Goal: Task Accomplishment & Management: Complete application form

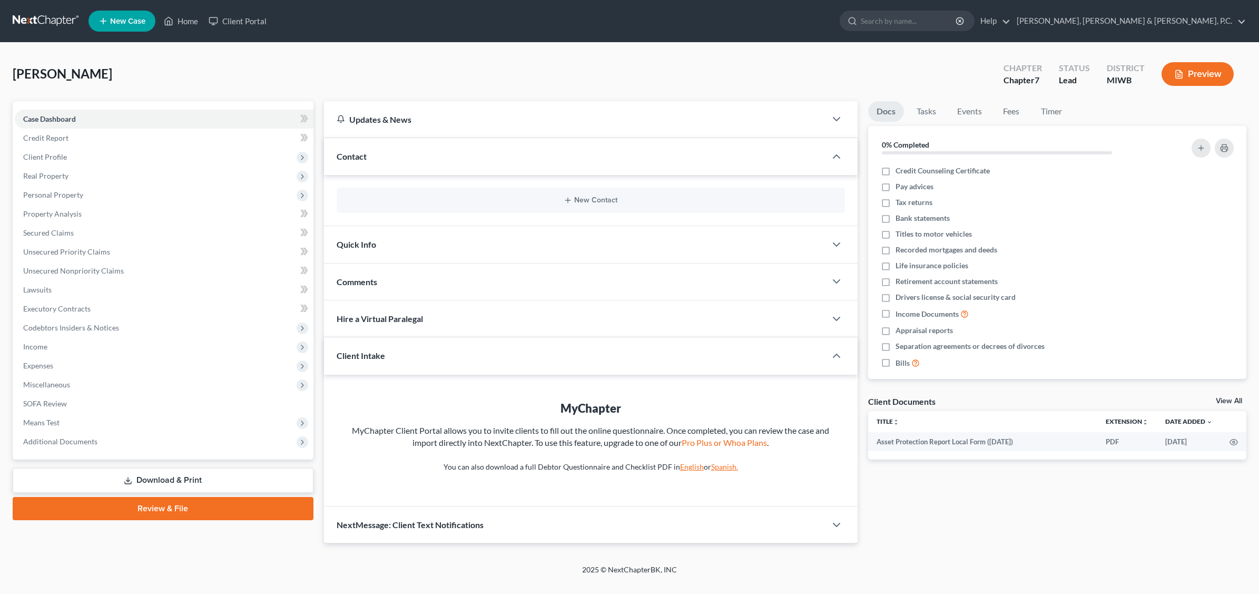
click at [73, 191] on span "Personal Property" at bounding box center [53, 194] width 60 height 9
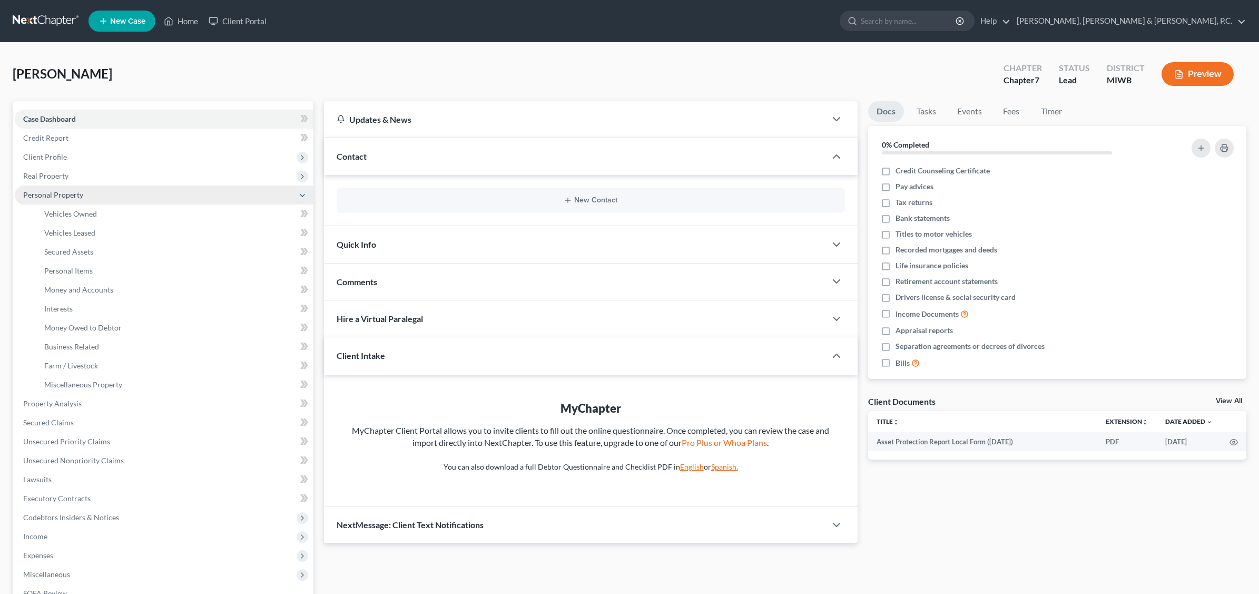
drag, startPoint x: 0, startPoint y: 0, endPoint x: 74, endPoint y: 191, distance: 205.0
click at [74, 191] on span "Personal Property" at bounding box center [53, 194] width 60 height 9
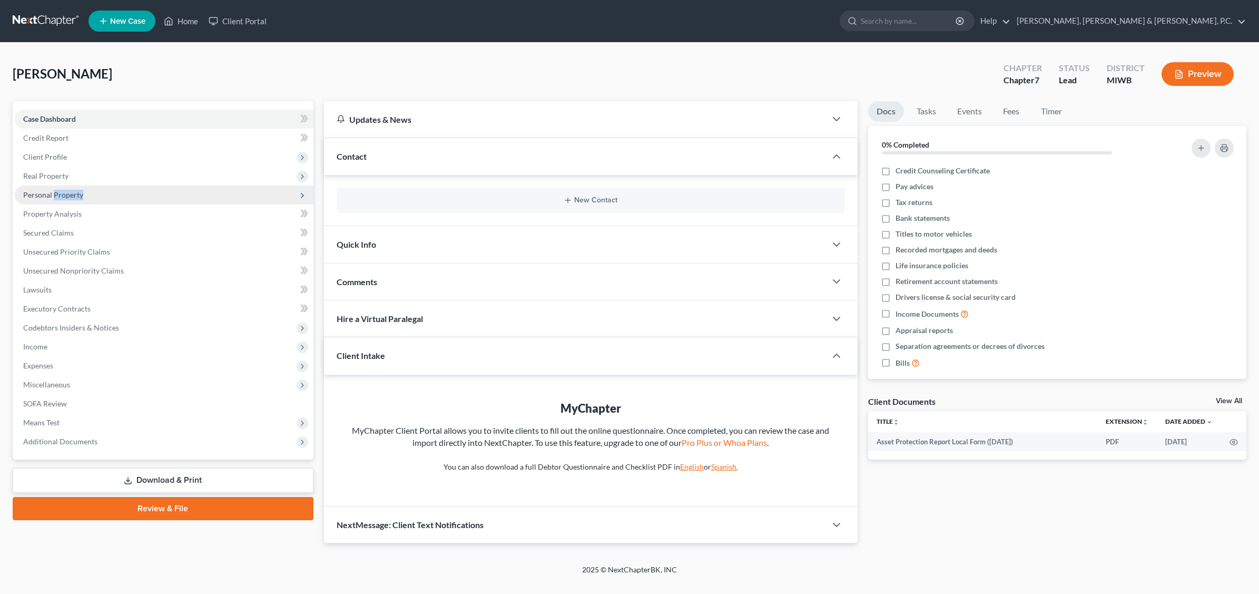
click at [74, 191] on span "Personal Property" at bounding box center [53, 194] width 60 height 9
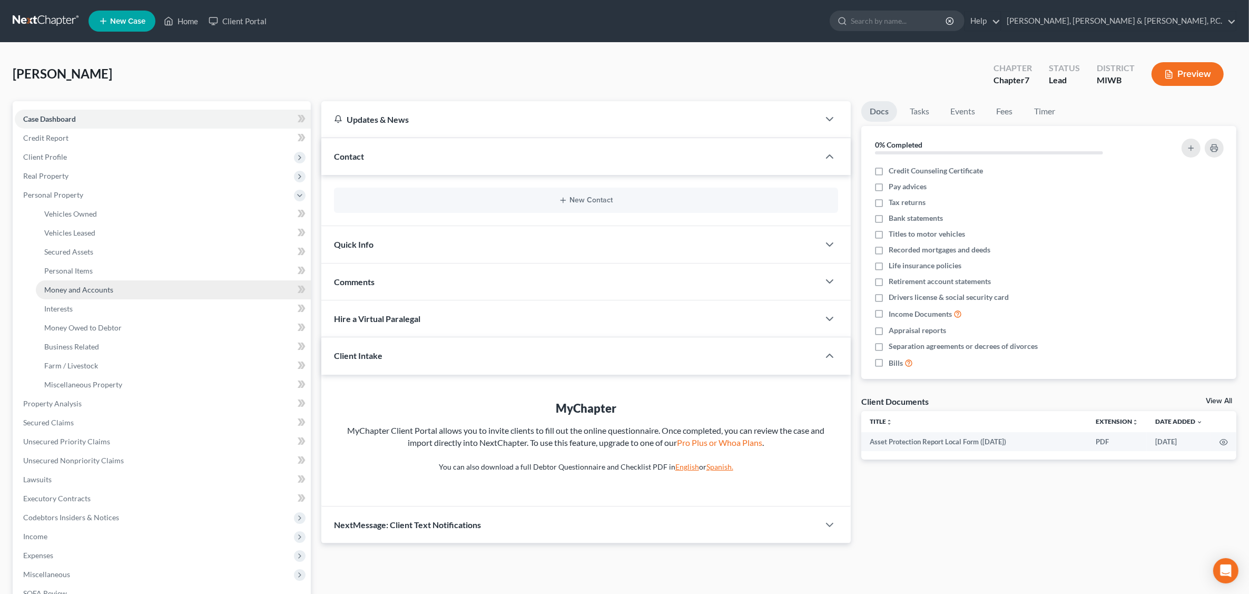
click at [87, 288] on span "Money and Accounts" at bounding box center [78, 289] width 69 height 9
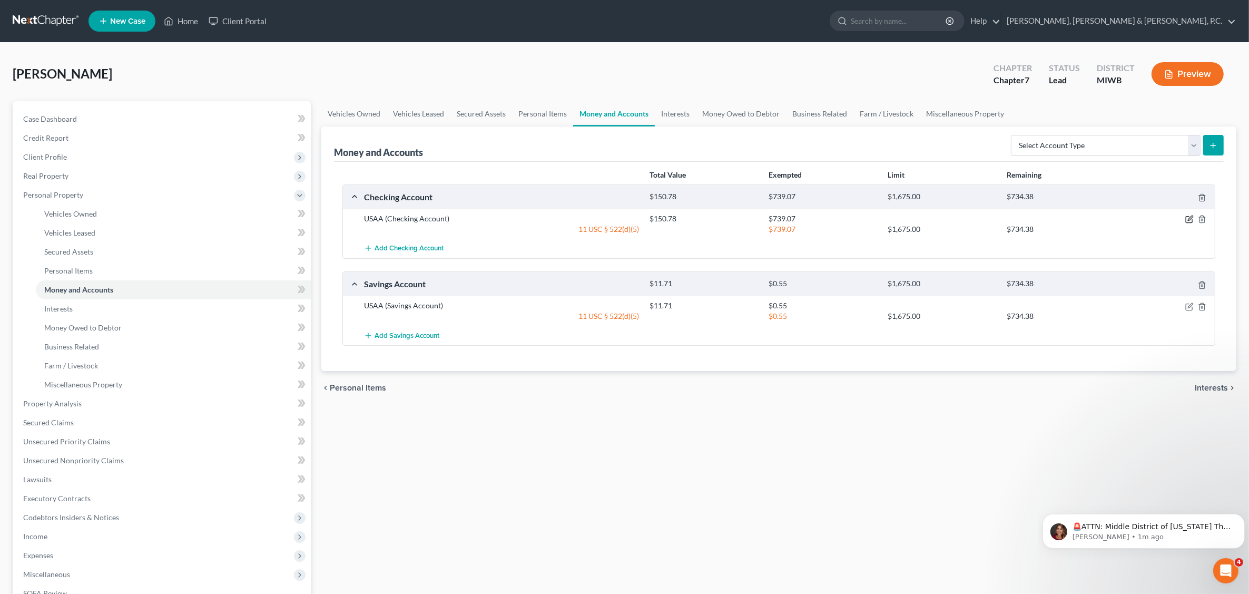
click at [1190, 220] on icon "button" at bounding box center [1189, 219] width 8 height 8
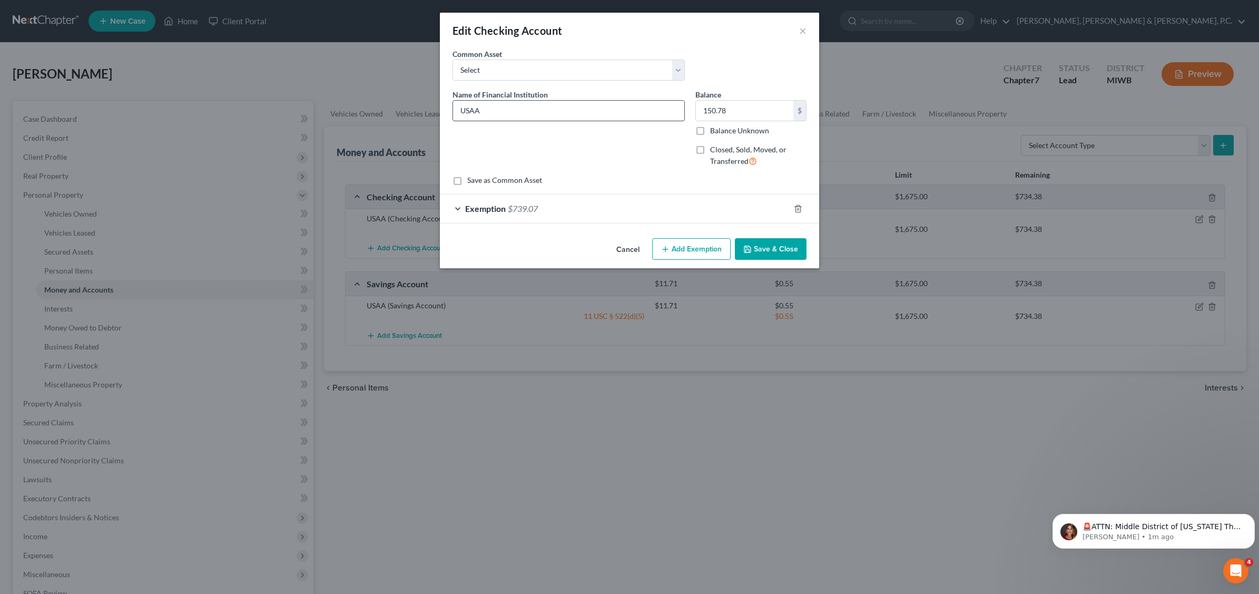
click at [496, 107] on input "USAA" at bounding box center [568, 111] width 231 height 20
type input "U"
type input "Navy Federal Credit Union"
type input "900.00"
click at [490, 209] on span "Exemption" at bounding box center [485, 208] width 41 height 10
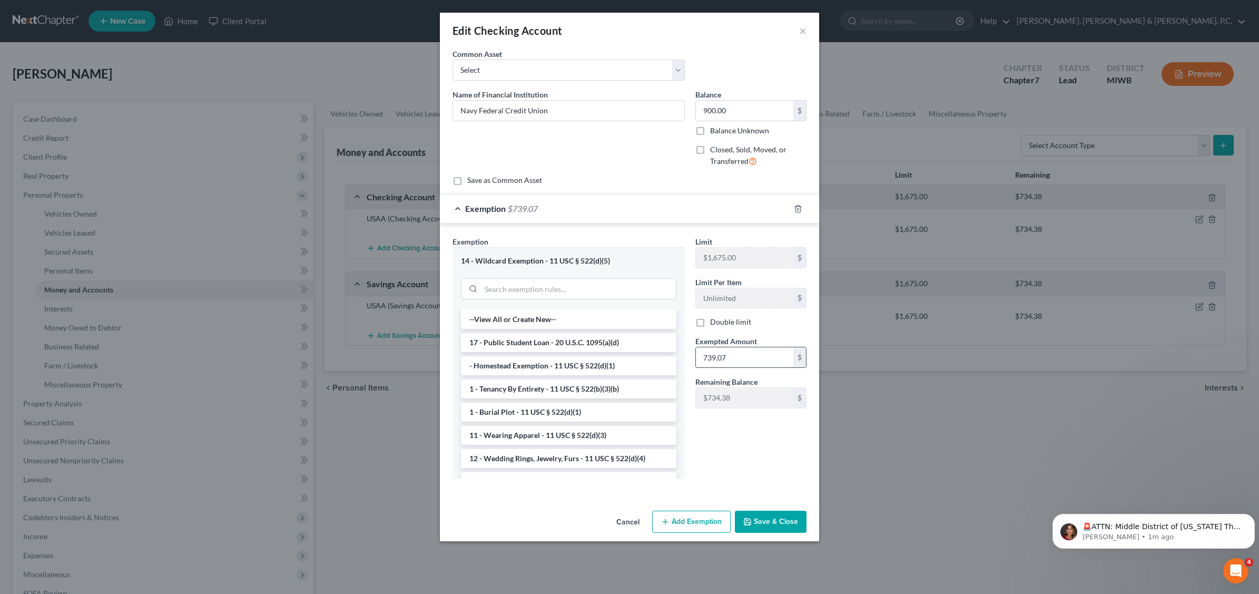
click at [757, 362] on input "739.07" at bounding box center [744, 357] width 97 height 20
type input "900.00"
click at [777, 522] on button "Save & Close" at bounding box center [771, 522] width 72 height 22
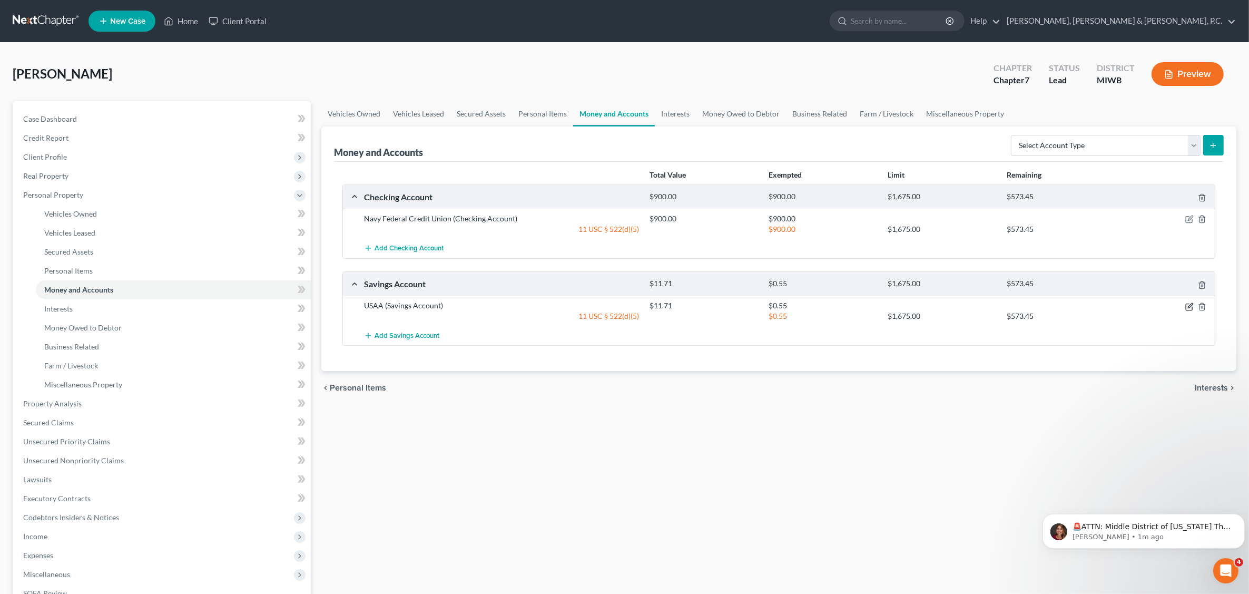
click at [1187, 307] on icon "button" at bounding box center [1189, 306] width 8 height 8
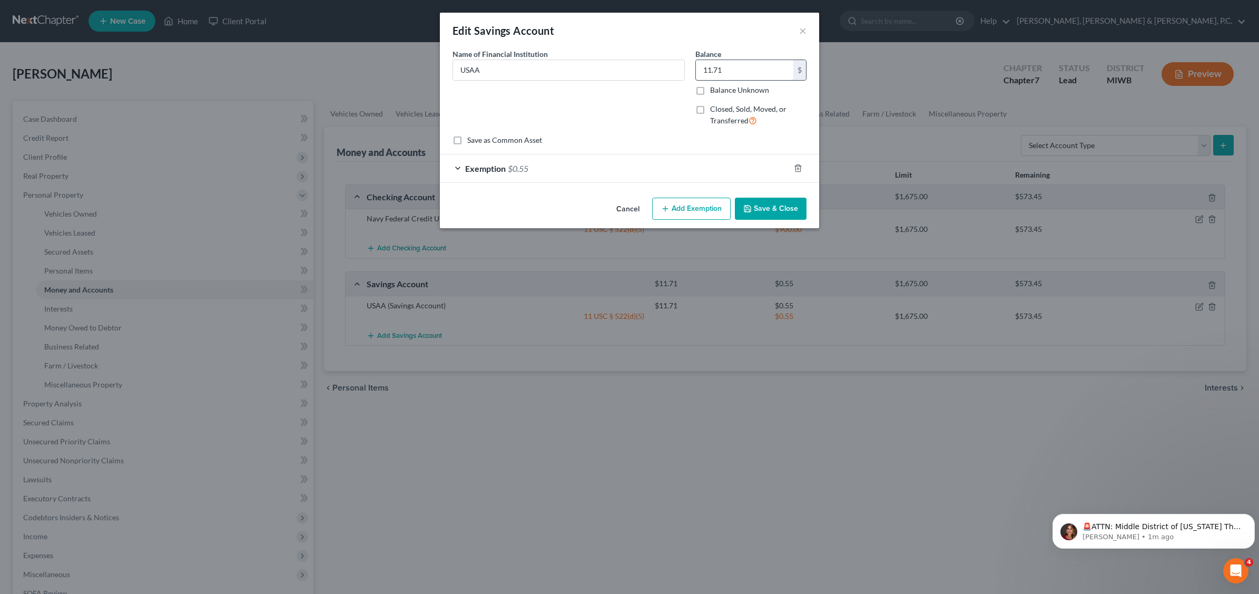
click at [747, 71] on input "11.71" at bounding box center [744, 70] width 97 height 20
type input "50.00"
click at [618, 162] on div "Exemption $0.55" at bounding box center [615, 168] width 350 height 28
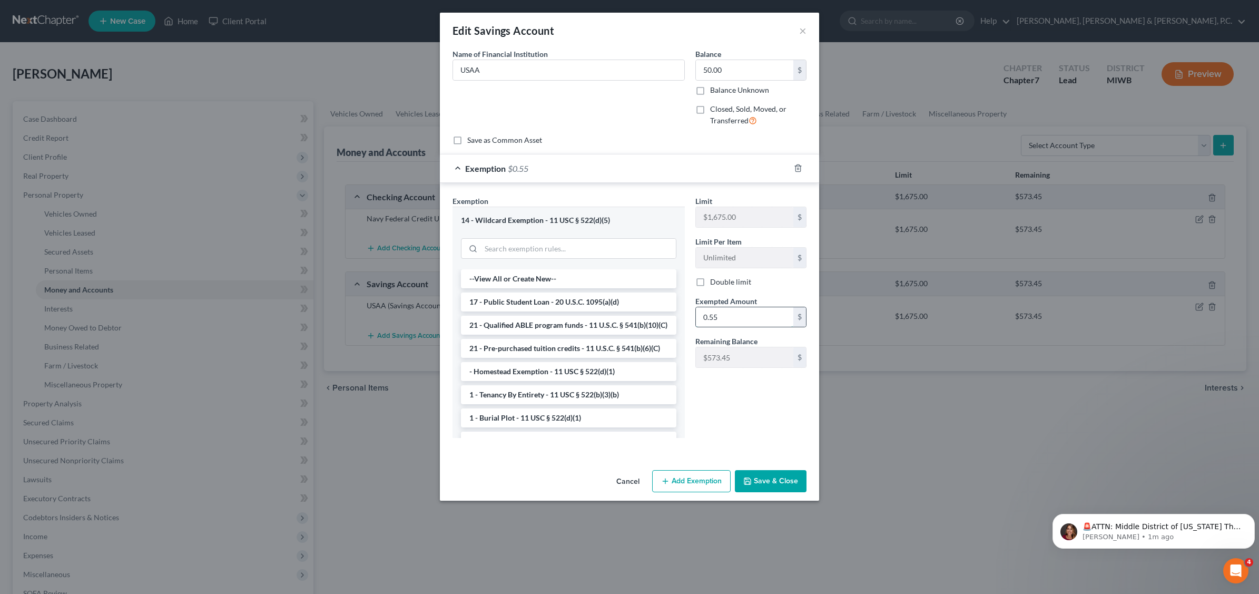
click at [738, 320] on input "0.55" at bounding box center [744, 317] width 97 height 20
type input "50.00"
click at [778, 485] on button "Save & Close" at bounding box center [771, 481] width 72 height 22
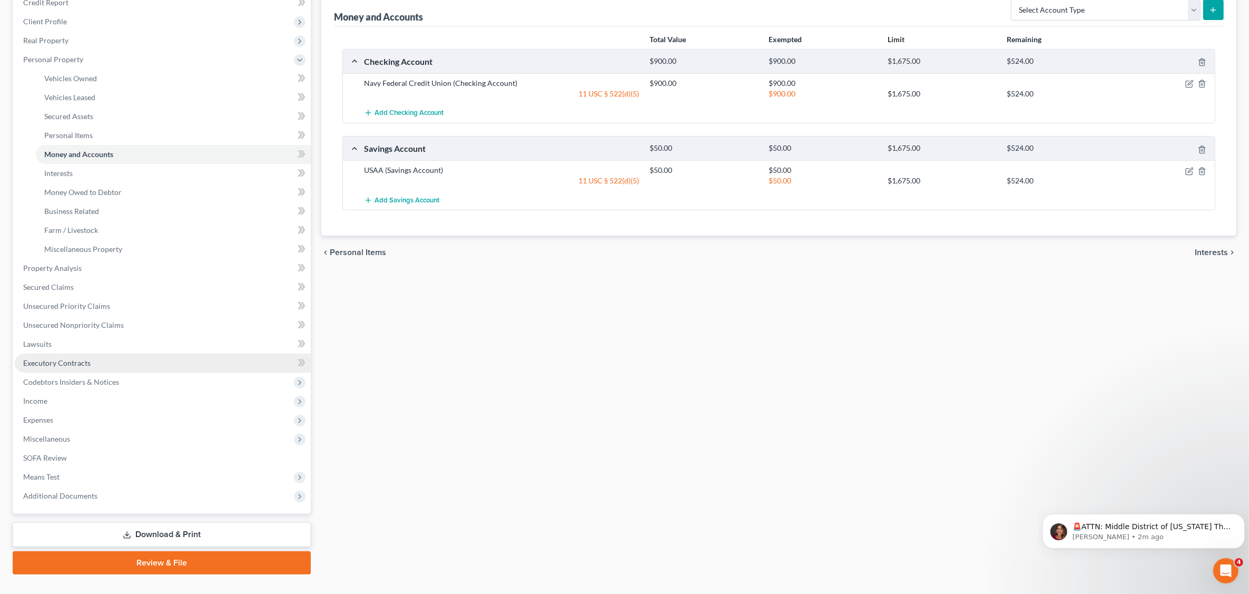
scroll to position [154, 0]
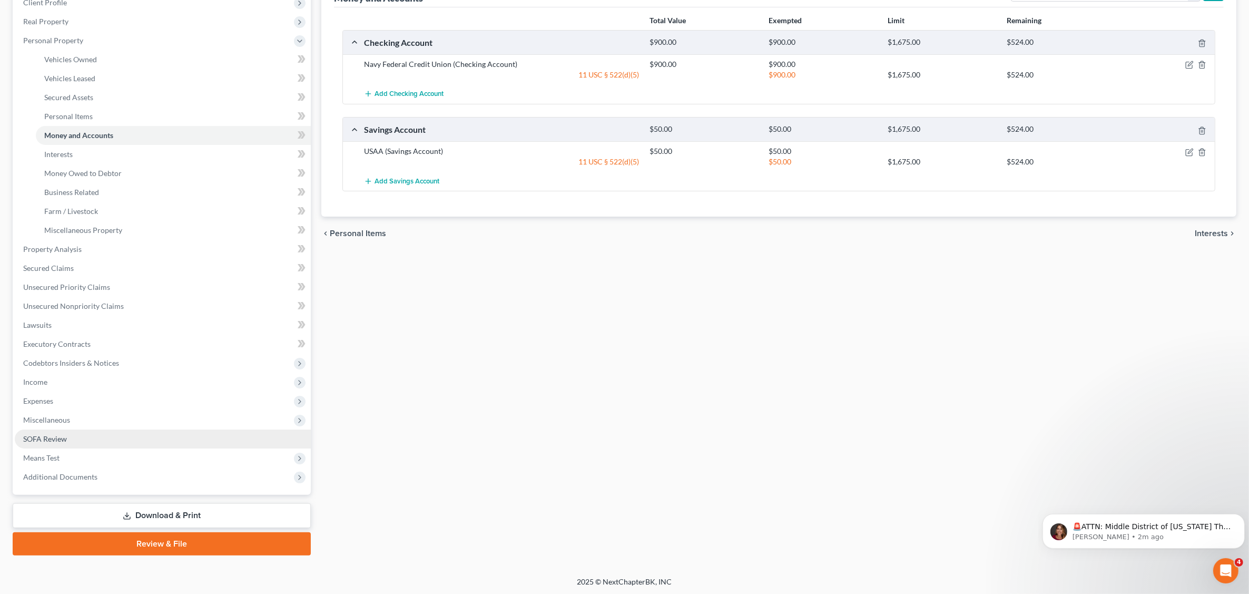
click at [45, 431] on link "SOFA Review" at bounding box center [163, 438] width 296 height 19
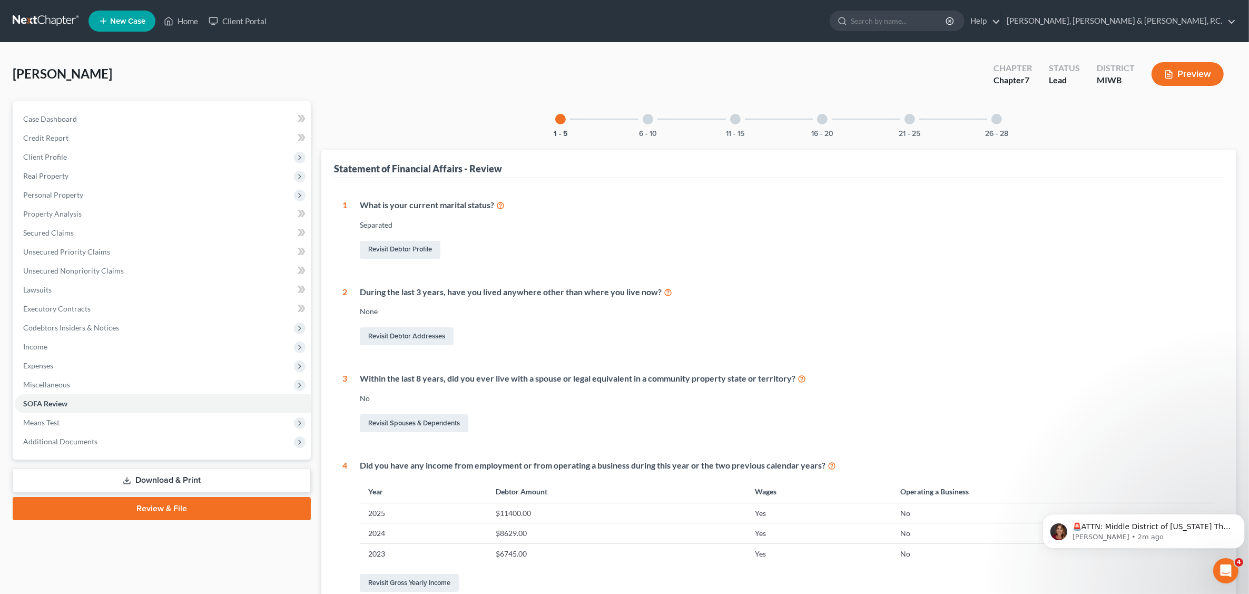
click at [645, 122] on div at bounding box center [648, 119] width 11 height 11
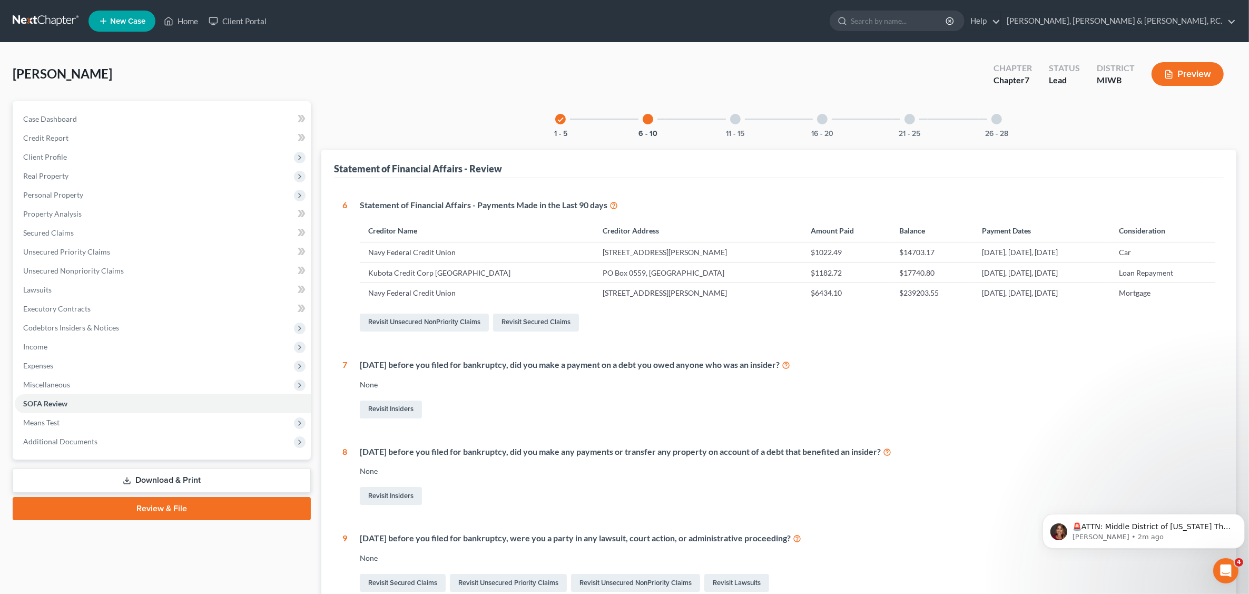
click at [737, 119] on div at bounding box center [735, 119] width 11 height 11
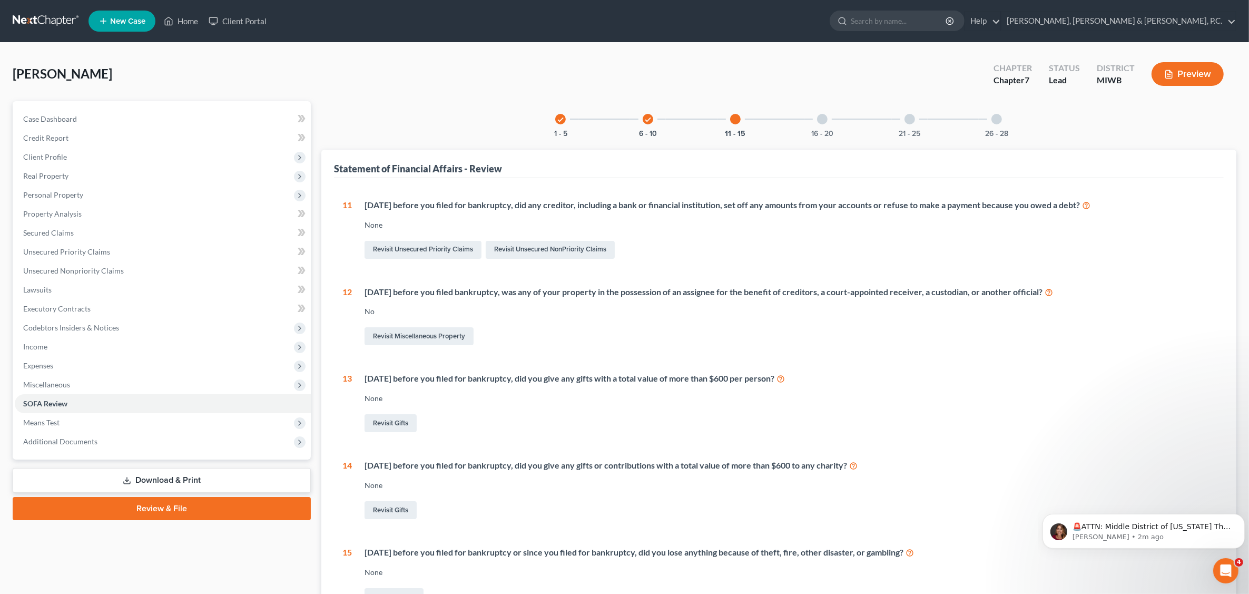
click at [823, 120] on div at bounding box center [822, 119] width 11 height 11
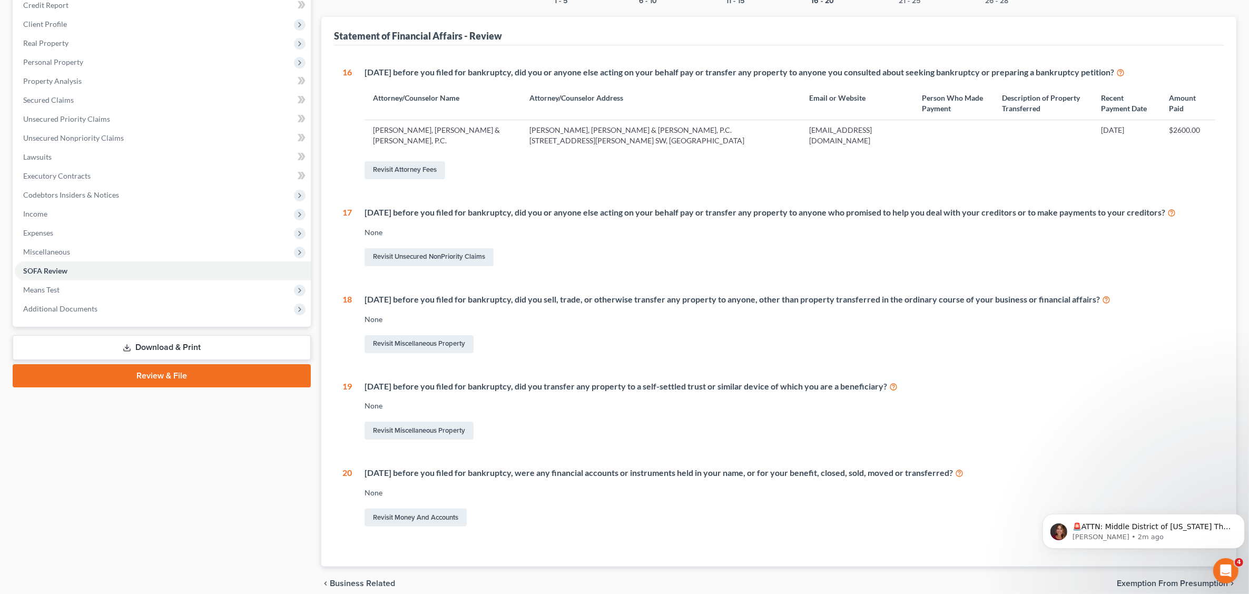
scroll to position [178, 0]
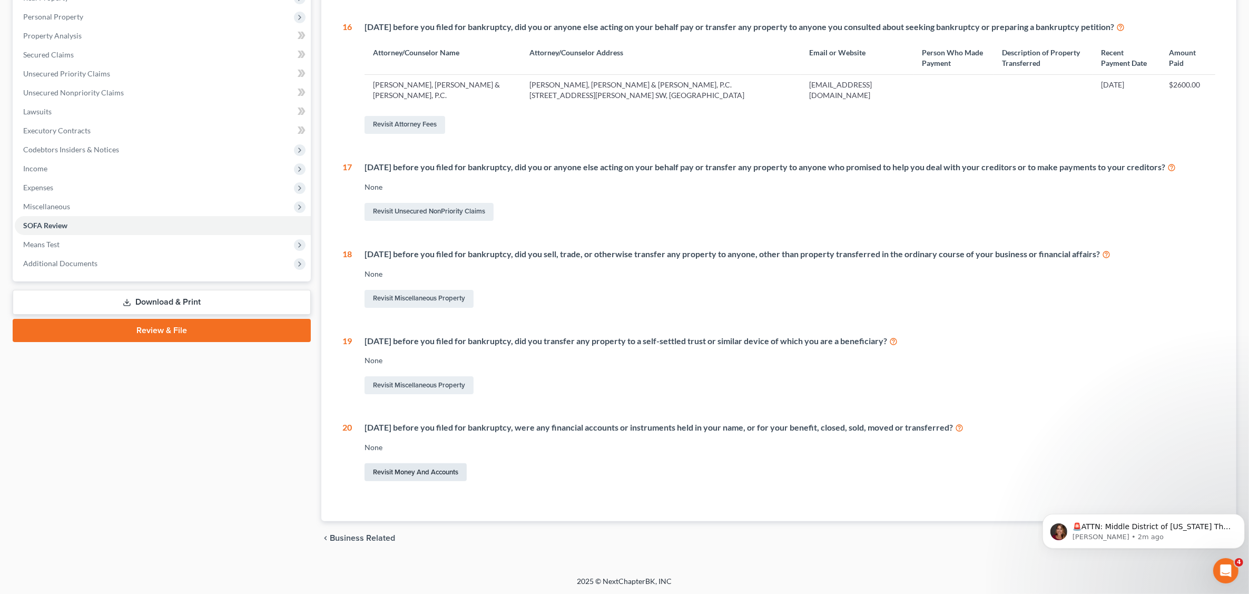
click at [403, 473] on link "Revisit Money and Accounts" at bounding box center [416, 472] width 102 height 18
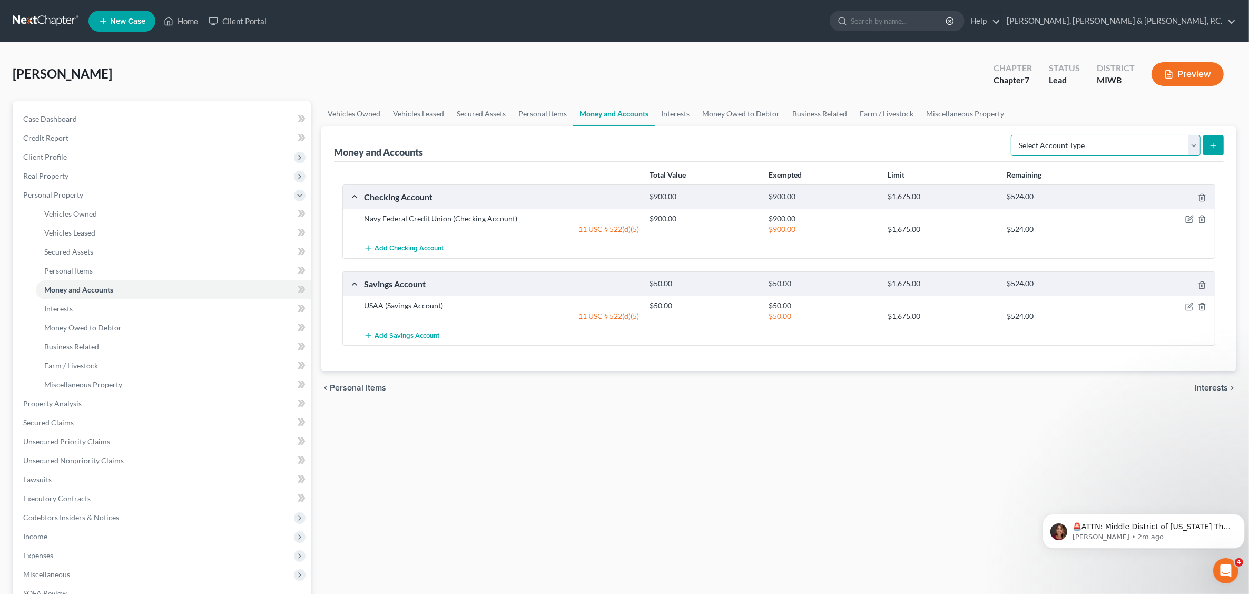
click at [1193, 146] on select "Select Account Type Brokerage Cash on Hand Certificates of Deposit Checking Acc…" at bounding box center [1106, 145] width 190 height 21
select select "checking"
click at [1013, 135] on select "Select Account Type Brokerage Cash on Hand Certificates of Deposit Checking Acc…" at bounding box center [1106, 145] width 190 height 21
click at [1214, 144] on icon "submit" at bounding box center [1213, 145] width 8 height 8
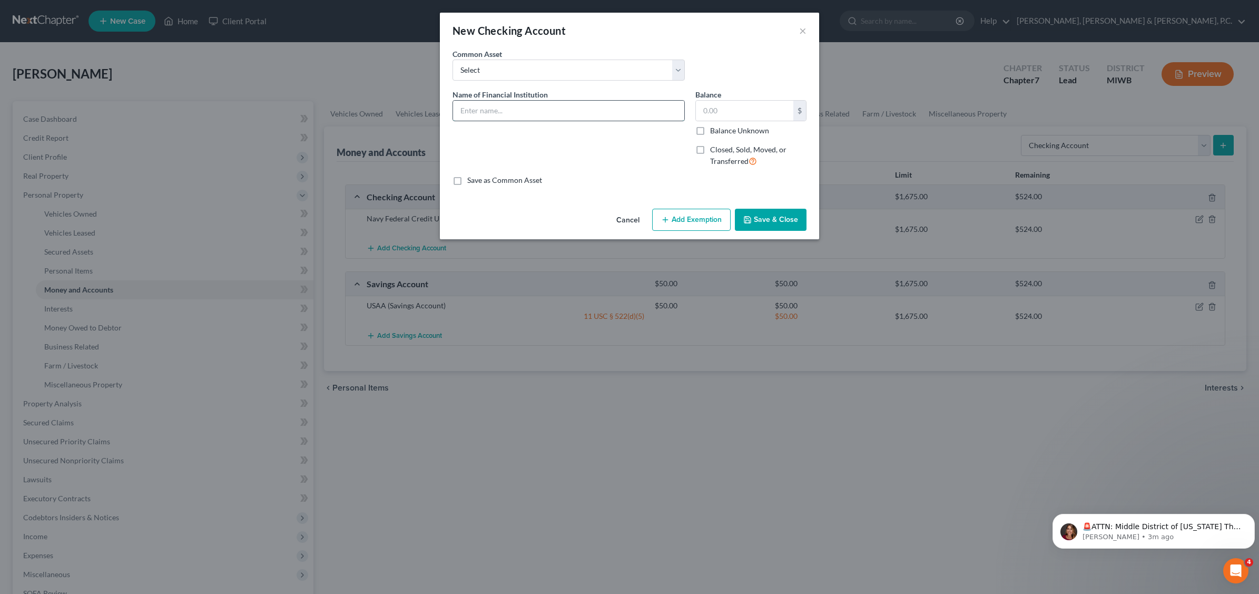
click at [517, 107] on input "text" at bounding box center [568, 111] width 231 height 20
click at [633, 111] on input "USAA" at bounding box center [568, 111] width 231 height 20
type input "USAA"
click at [710, 149] on label "Closed, Sold, Moved, or Transferred" at bounding box center [758, 155] width 96 height 23
click at [714, 149] on input "Closed, Sold, Moved, or Transferred" at bounding box center [717, 147] width 7 height 7
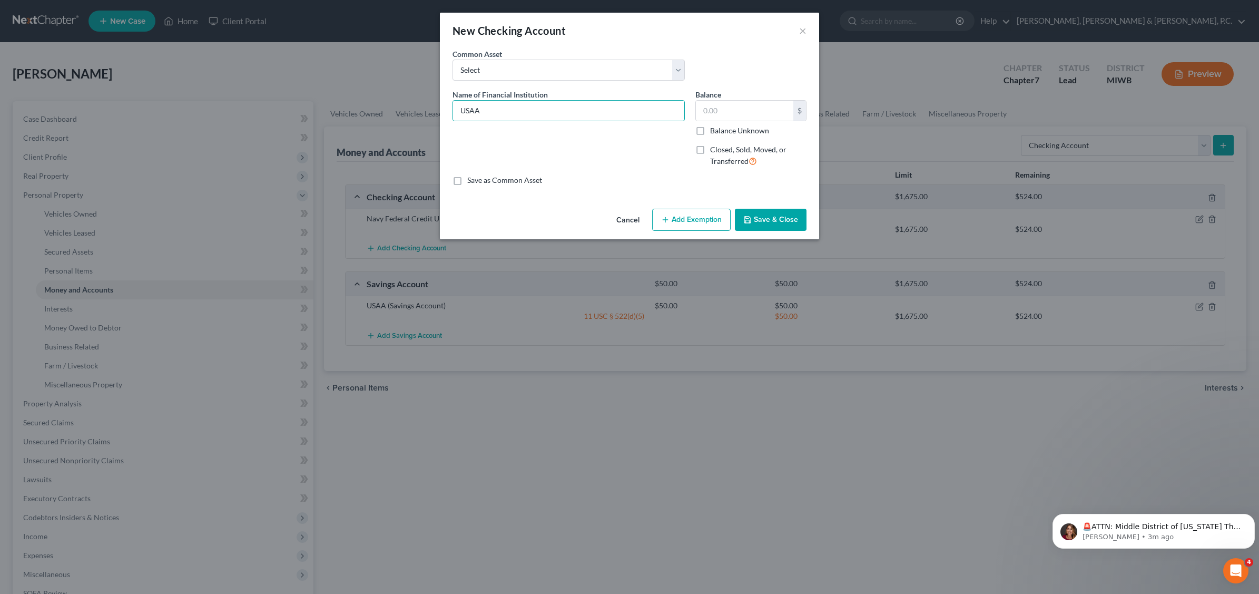
checkbox input "true"
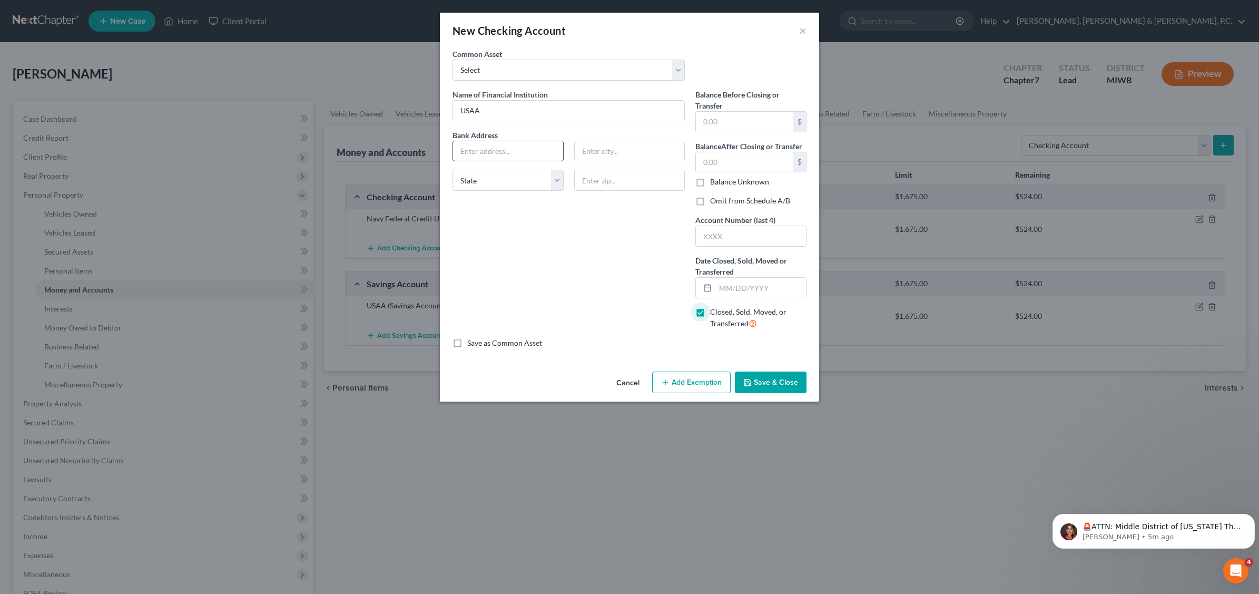
click at [501, 154] on input "text" at bounding box center [508, 151] width 110 height 20
type input "10750 [PERSON_NAME] Freeway"
type input "San Antonio"
select select "45"
type input "78288"
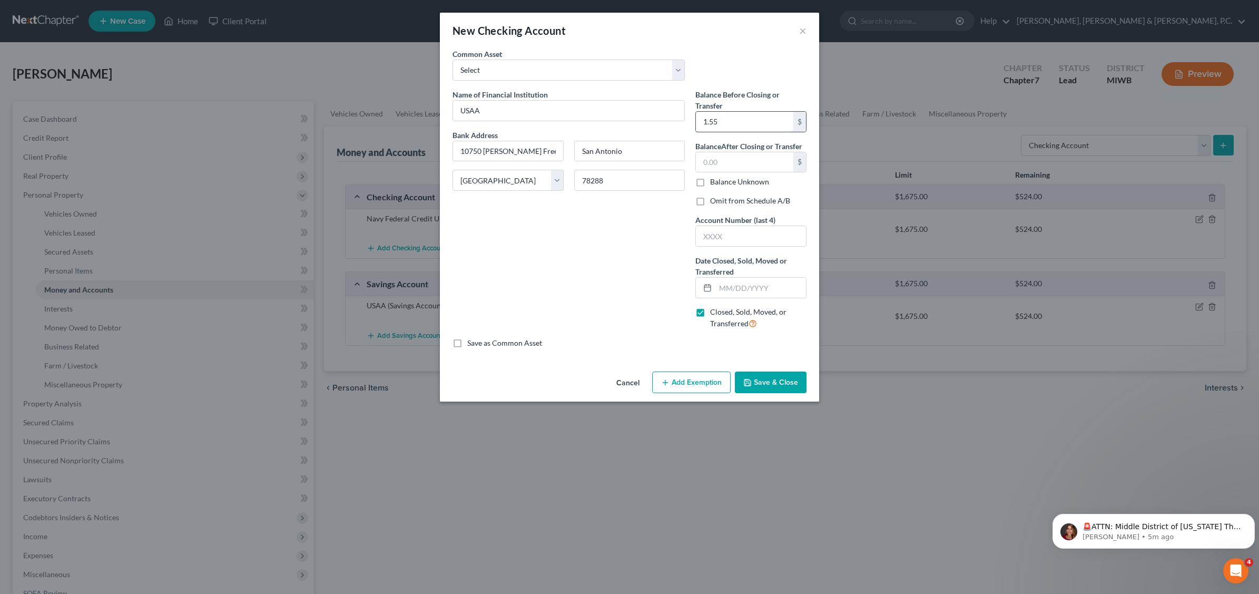
type input "1.55"
type input "0.00"
click at [736, 289] on input "text" at bounding box center [761, 288] width 91 height 20
click at [709, 288] on icon at bounding box center [707, 287] width 8 height 8
click at [740, 288] on input "04" at bounding box center [761, 288] width 91 height 20
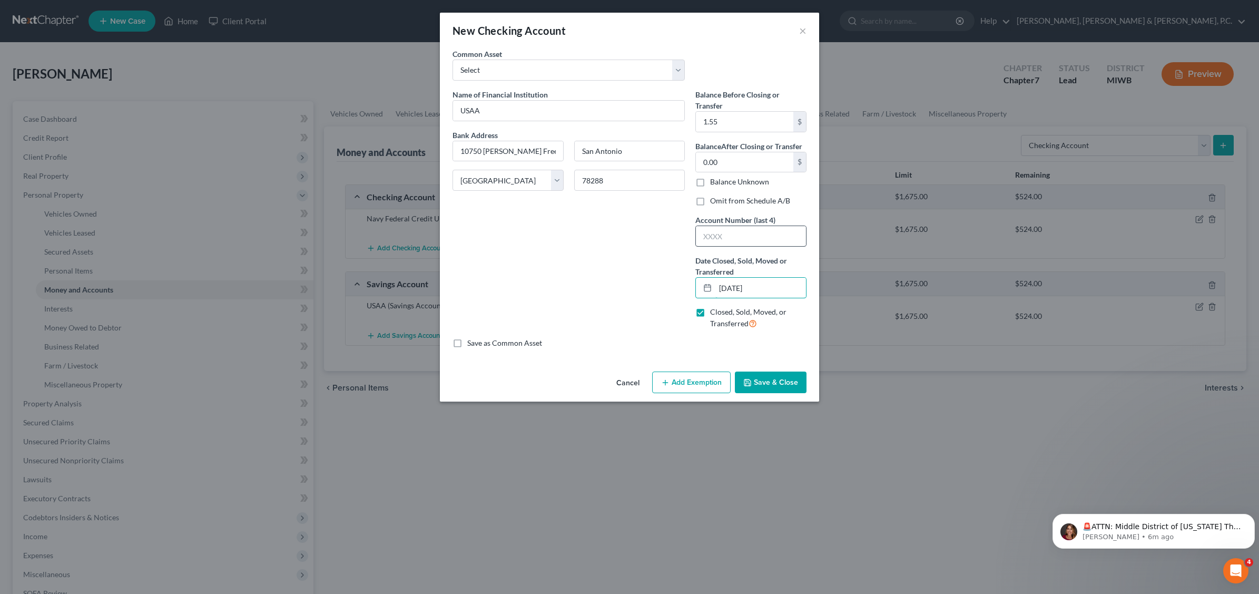
type input "[DATE]"
click at [726, 241] on input "text" at bounding box center [751, 236] width 110 height 20
click at [718, 225] on label "Account Number (last 4)" at bounding box center [735, 219] width 80 height 11
click at [734, 243] on input "text" at bounding box center [751, 236] width 110 height 20
type input "2730"
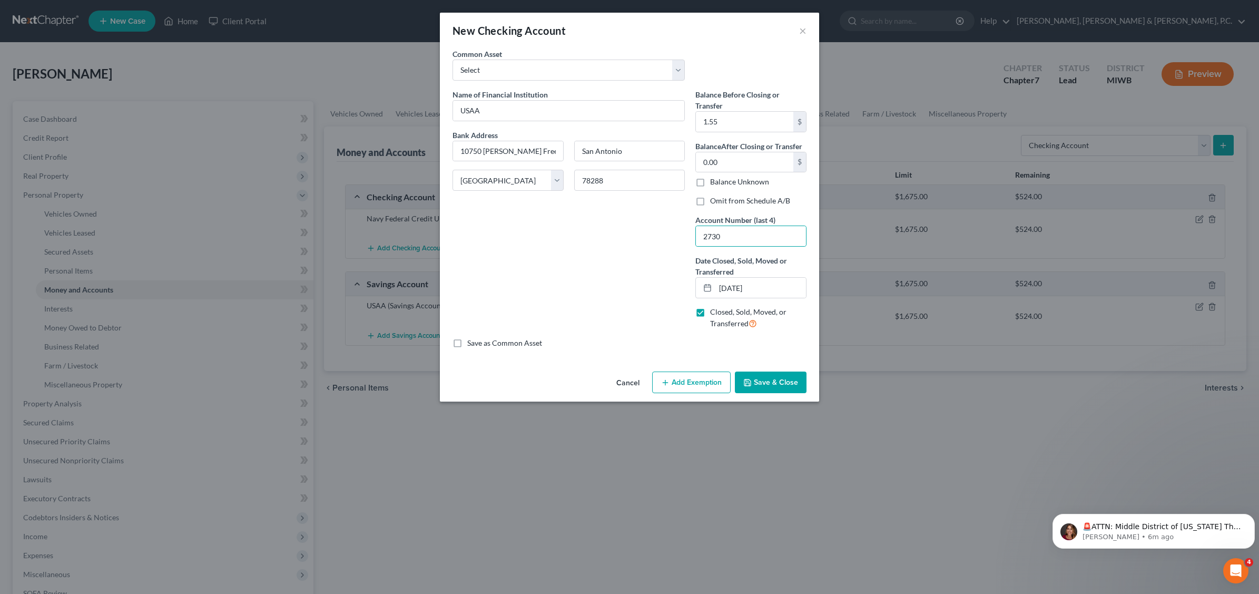
click at [788, 386] on button "Save & Close" at bounding box center [771, 382] width 72 height 22
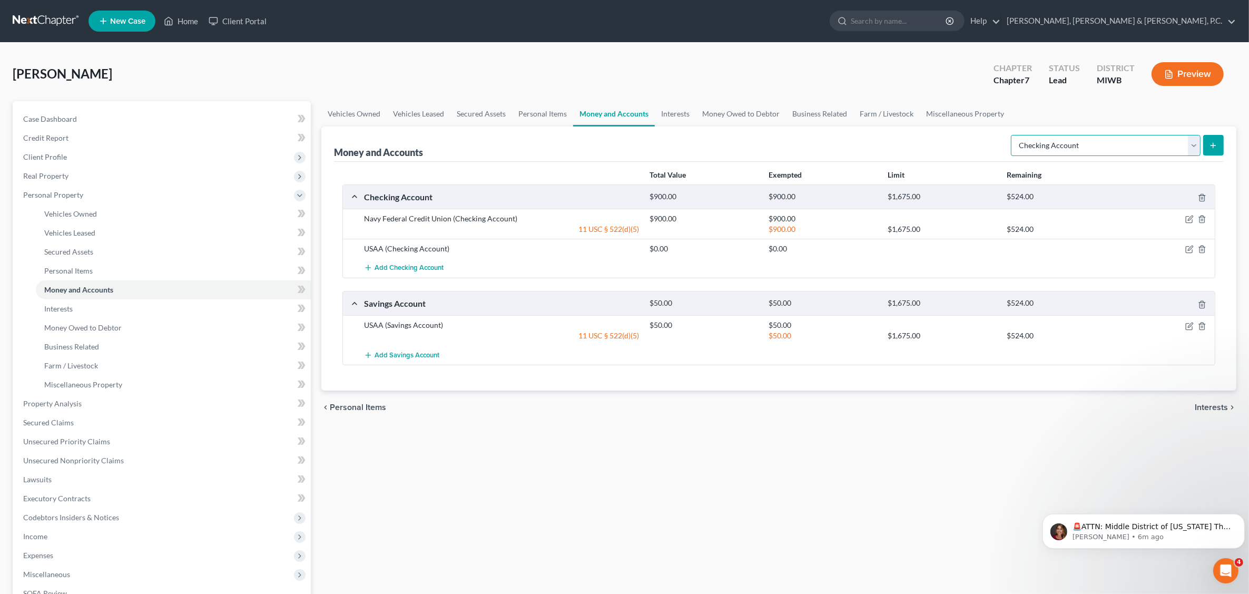
click at [1193, 143] on select "Select Account Type Brokerage Cash on Hand Certificates of Deposit Checking Acc…" at bounding box center [1106, 145] width 190 height 21
select select "savings"
click at [1013, 135] on select "Select Account Type Brokerage Cash on Hand Certificates of Deposit Checking Acc…" at bounding box center [1106, 145] width 190 height 21
click at [1211, 142] on icon "submit" at bounding box center [1213, 145] width 8 height 8
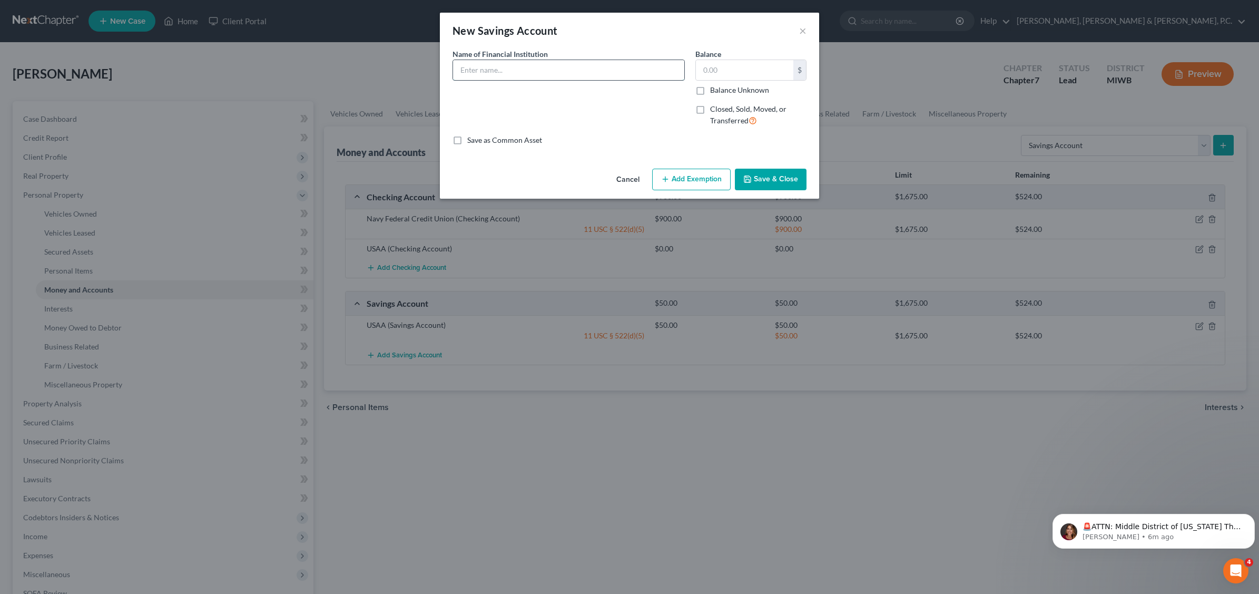
click at [534, 74] on input "text" at bounding box center [568, 70] width 231 height 20
type input "USAA"
click at [710, 111] on label "Closed, Sold, Moved, or Transferred" at bounding box center [758, 115] width 96 height 23
click at [714, 111] on input "Closed, Sold, Moved, or Transferred" at bounding box center [717, 107] width 7 height 7
checkbox input "true"
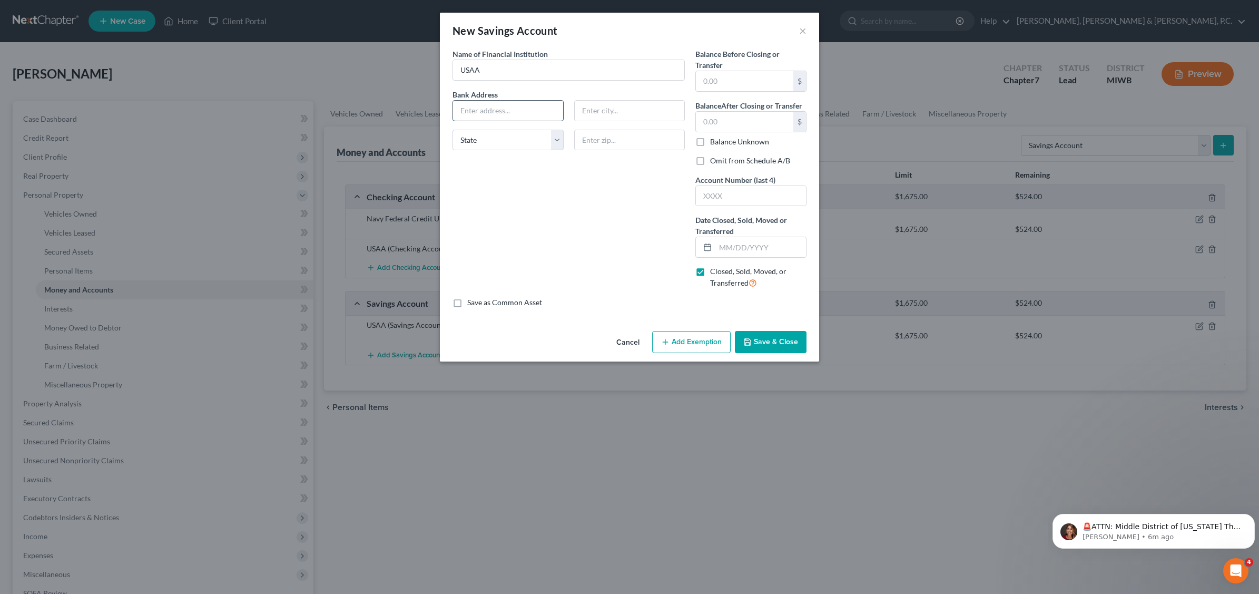
click at [496, 106] on input "text" at bounding box center [508, 111] width 110 height 20
type input "10750 [PERSON_NAME] Freeway"
type input "San Antonio"
type input "78288"
type input "1.55"
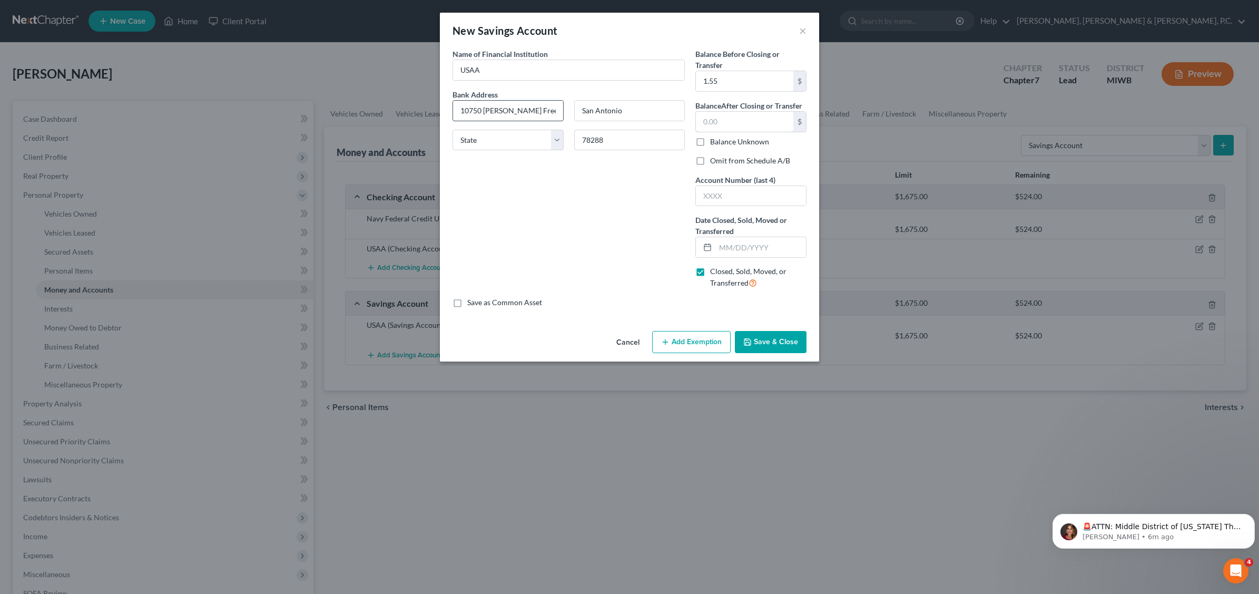
type input "0.00"
type input "2730"
type input "[DATE]"
select select "45"
select select
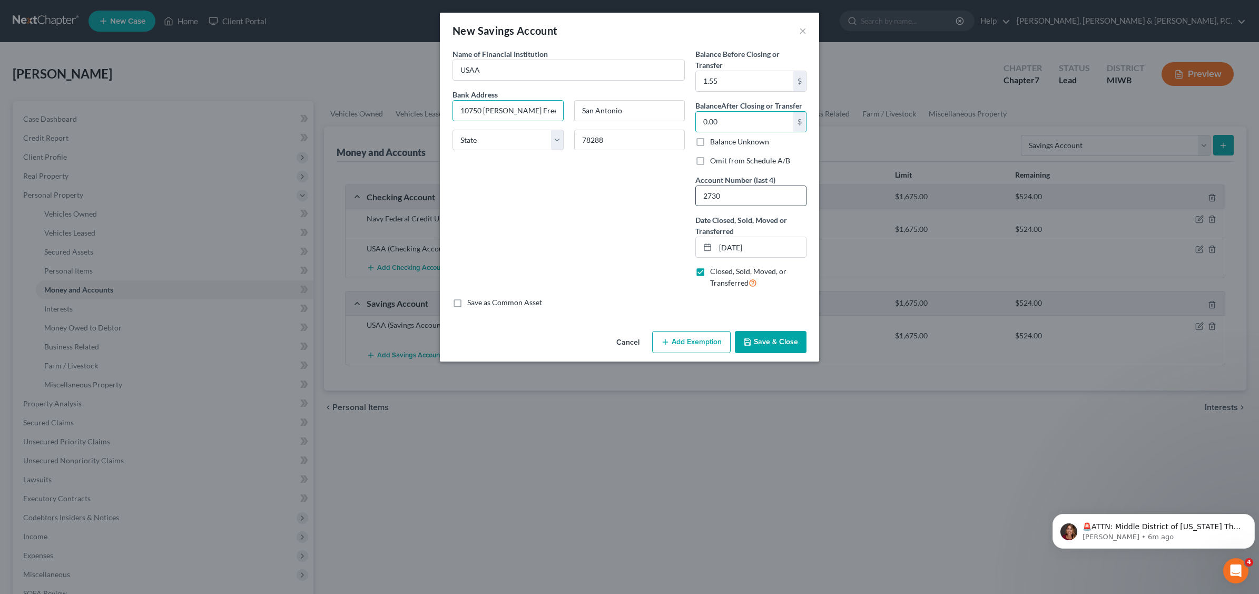
click at [738, 199] on input "2730" at bounding box center [751, 196] width 110 height 20
type input "2"
type input "2730"
click at [768, 346] on button "Save & Close" at bounding box center [771, 342] width 72 height 22
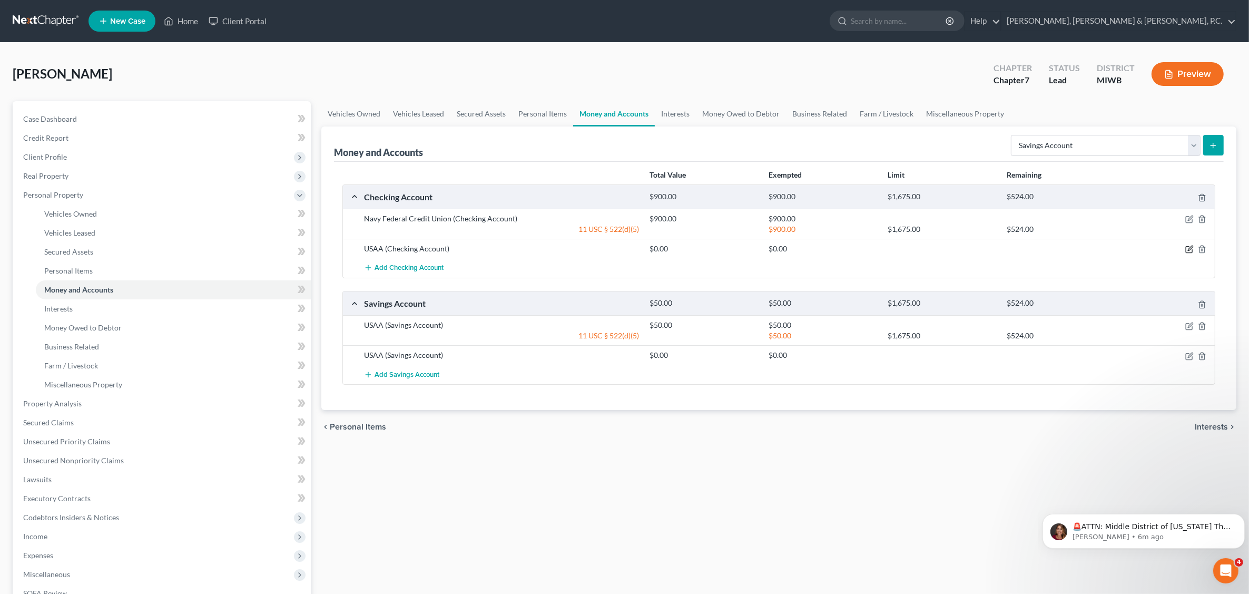
click at [1188, 248] on icon "button" at bounding box center [1189, 249] width 8 height 8
select select "45"
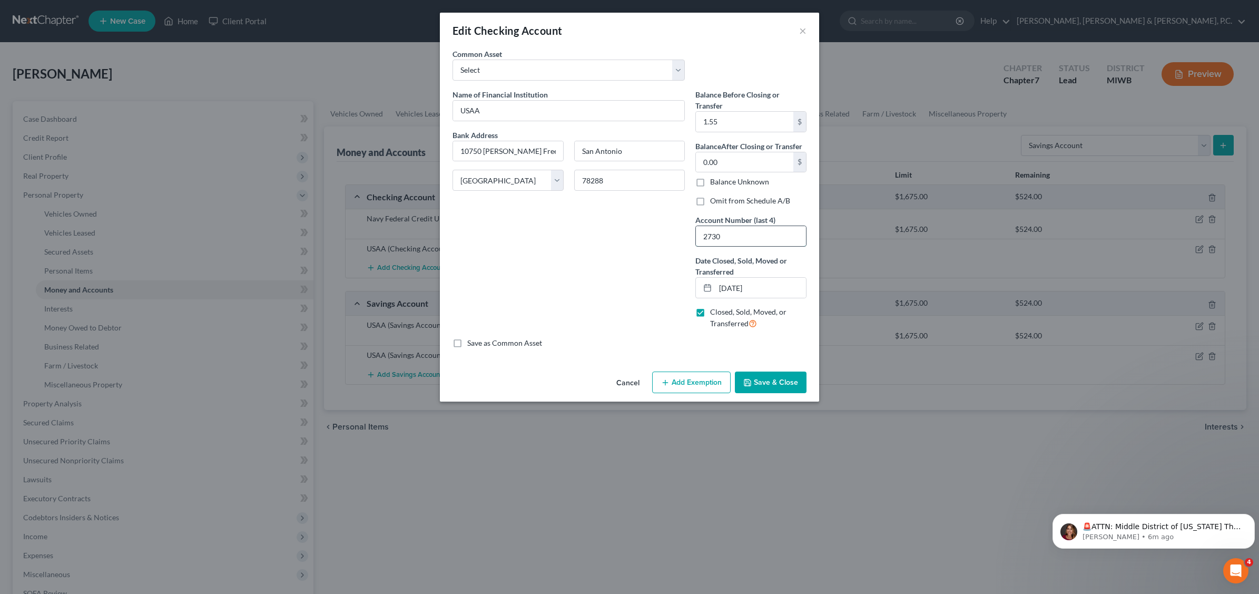
click at [739, 236] on input "2730" at bounding box center [751, 236] width 110 height 20
type input "2"
type input "1098"
click at [731, 120] on input "text" at bounding box center [744, 122] width 97 height 20
type input "1,150.78"
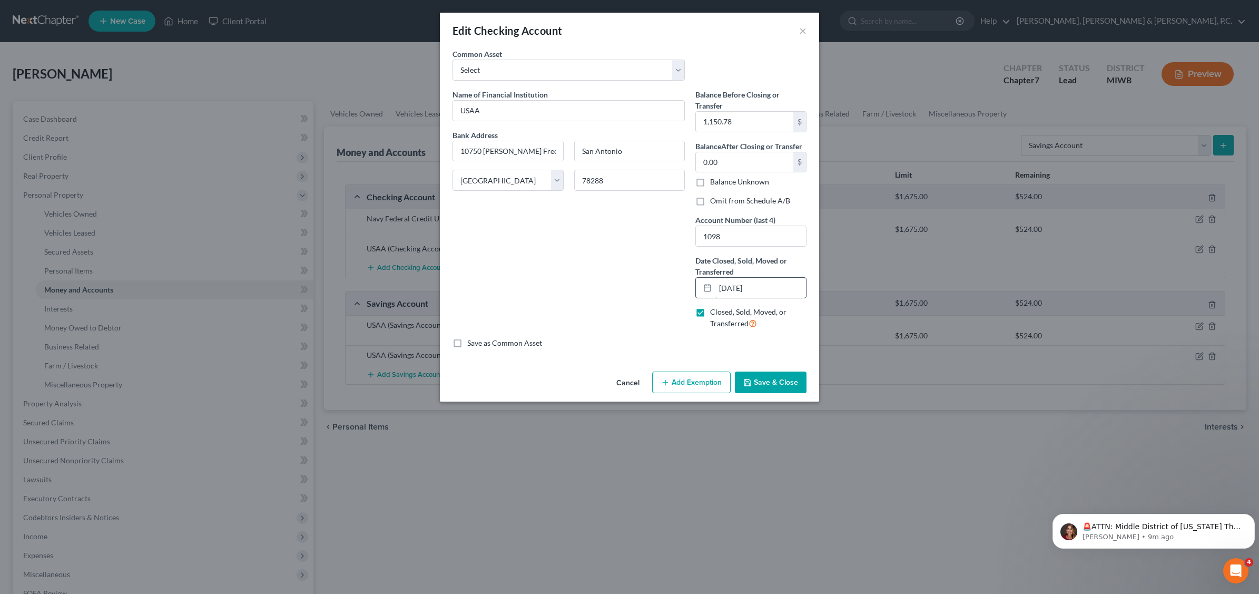
click at [728, 286] on input "[DATE]" at bounding box center [761, 288] width 91 height 20
type input "07/02/20253"
click at [781, 378] on button "Save & Close" at bounding box center [771, 382] width 72 height 22
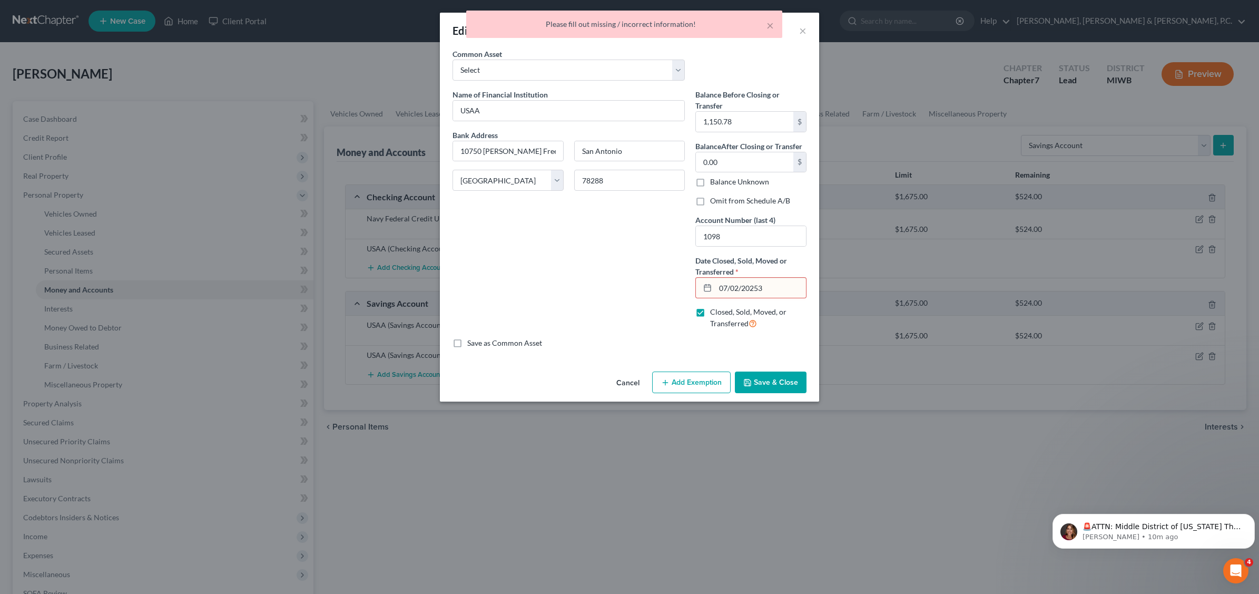
click at [793, 386] on button "Save & Close" at bounding box center [771, 382] width 72 height 22
click at [801, 27] on div "× Please fill out missing / incorrect information!" at bounding box center [624, 27] width 1259 height 33
click at [636, 382] on button "Cancel" at bounding box center [628, 383] width 40 height 21
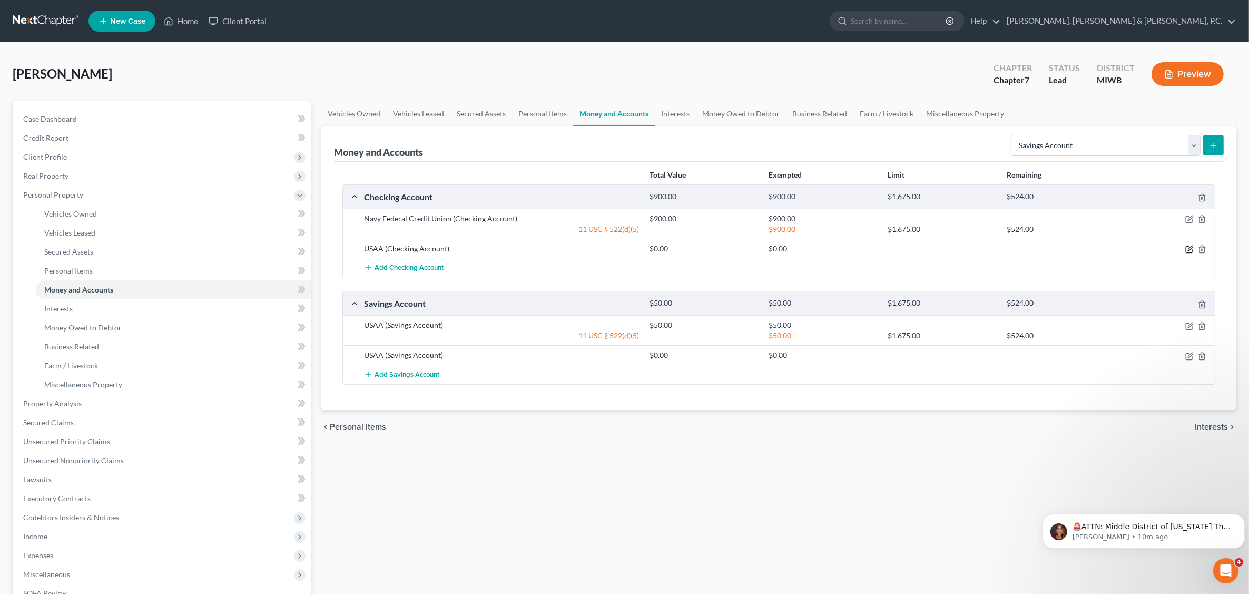
click at [1189, 253] on icon "button" at bounding box center [1189, 250] width 6 height 6
select select "45"
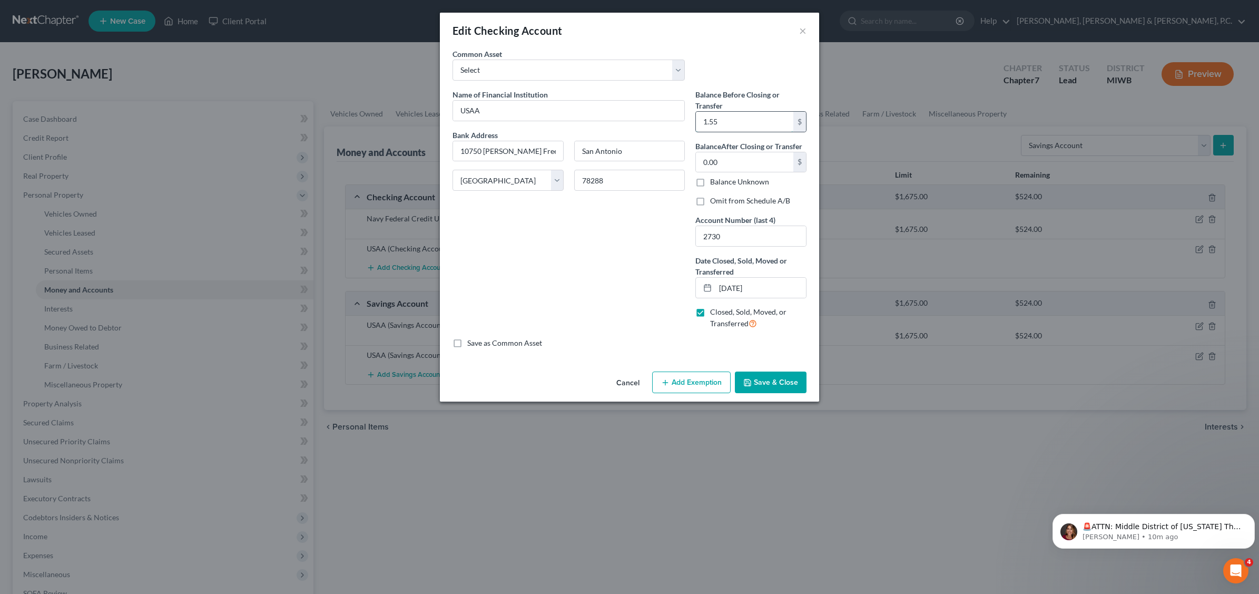
click at [747, 119] on input "1.55" at bounding box center [744, 122] width 97 height 20
type input "1.00"
type input "15"
type input "150.00"
type input "150."
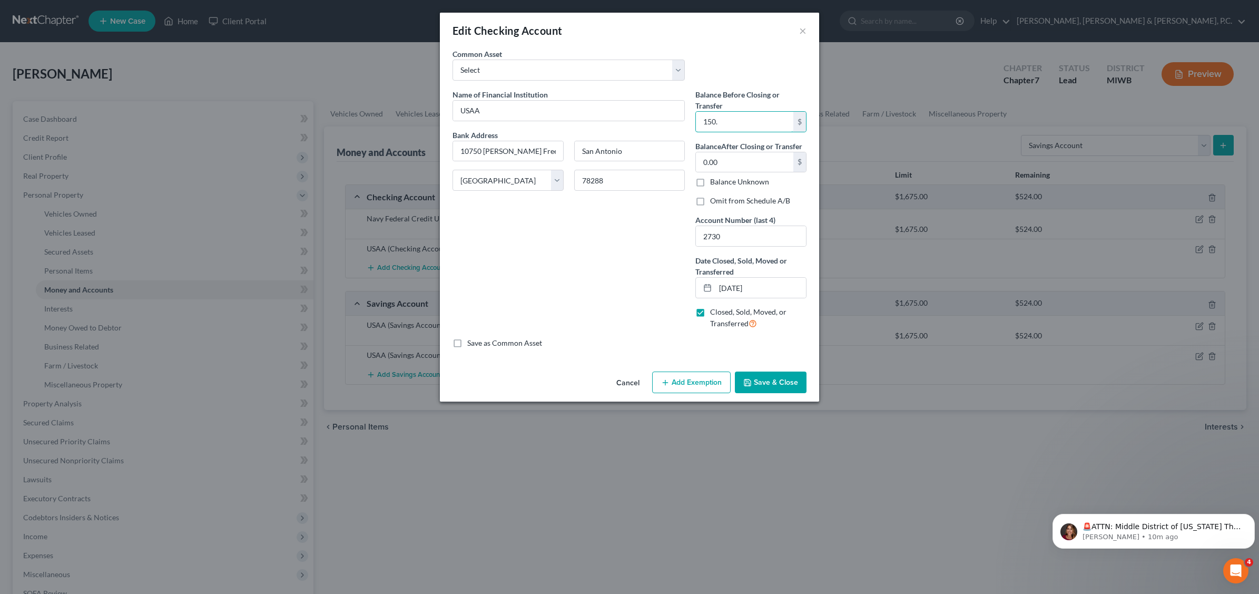
type input "150.70"
type input "150.7"
type input "150.78"
drag, startPoint x: 728, startPoint y: 286, endPoint x: 733, endPoint y: 283, distance: 6.2
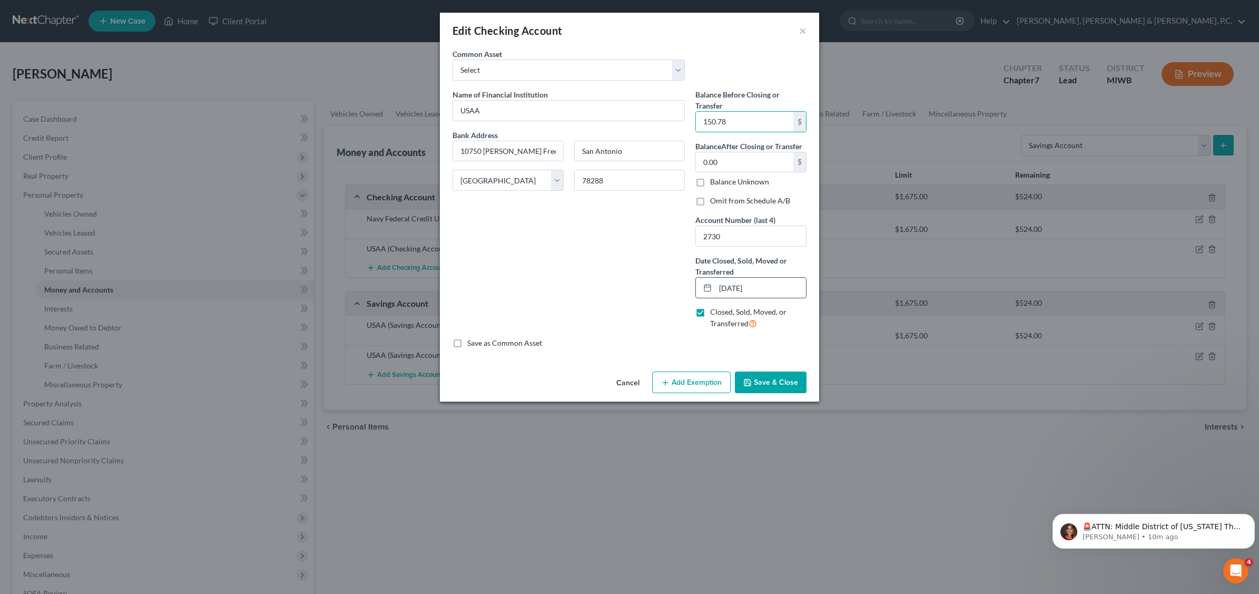
click at [730, 285] on input "[DATE]" at bounding box center [761, 288] width 91 height 20
type input "0/09/2025"
type input "[DATE]"
type input "07/0/2025"
type input "07//2025"
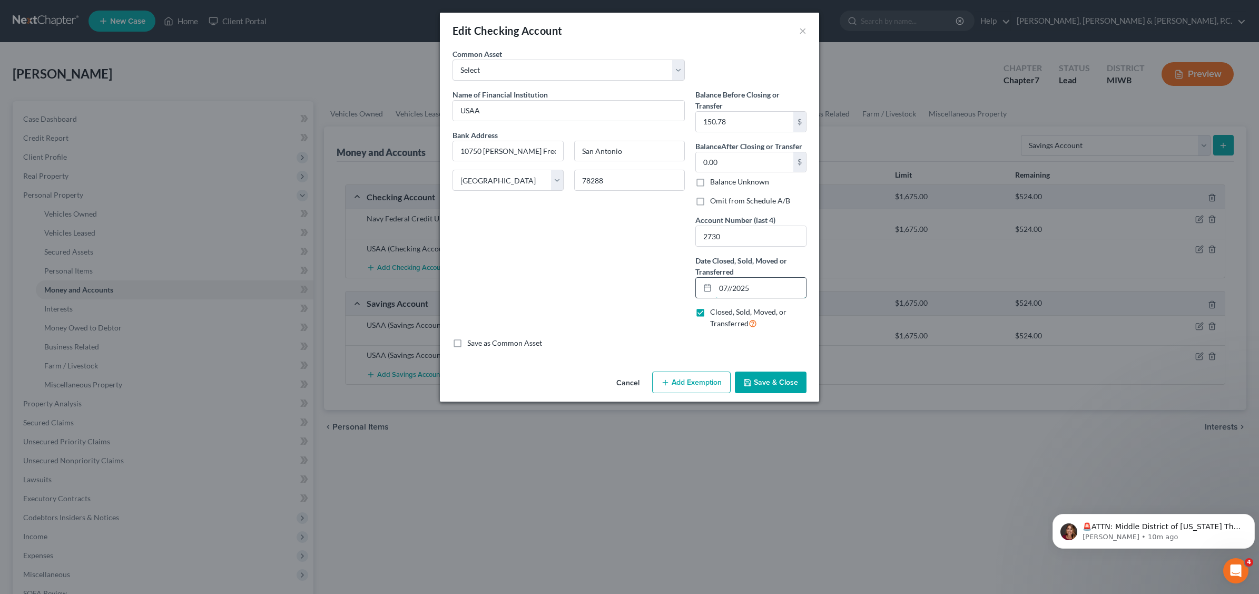
type input "[DATE]"
type input "07/02/20253"
click at [726, 237] on input "2730" at bounding box center [751, 236] width 110 height 20
type input "273"
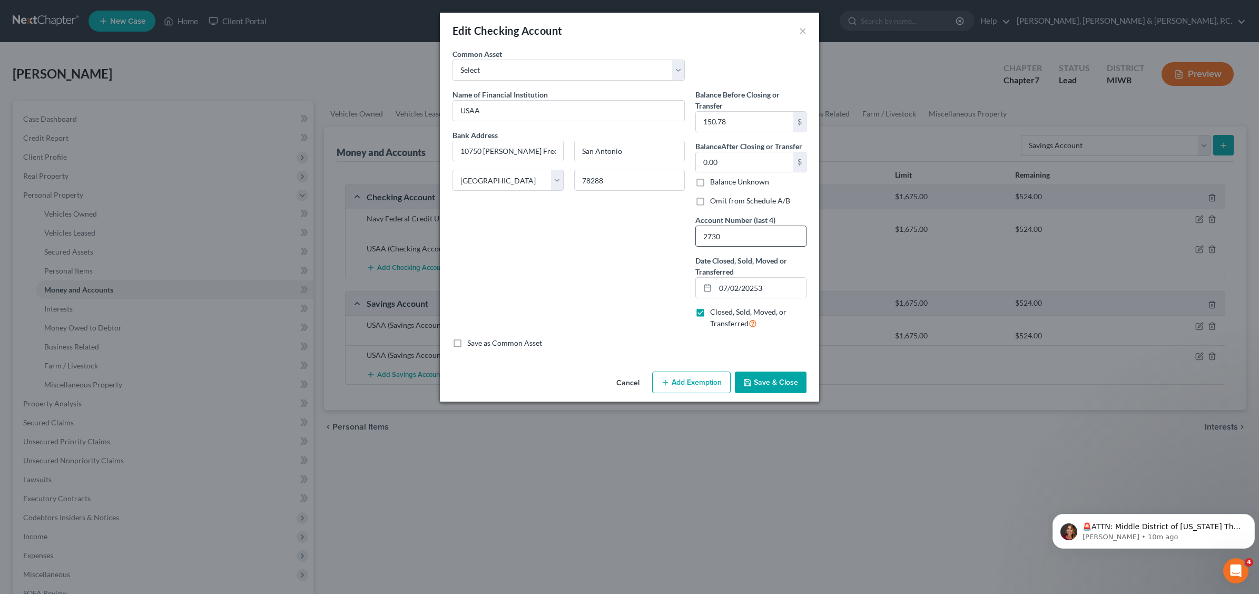
type input "273"
type input "27"
type input "2"
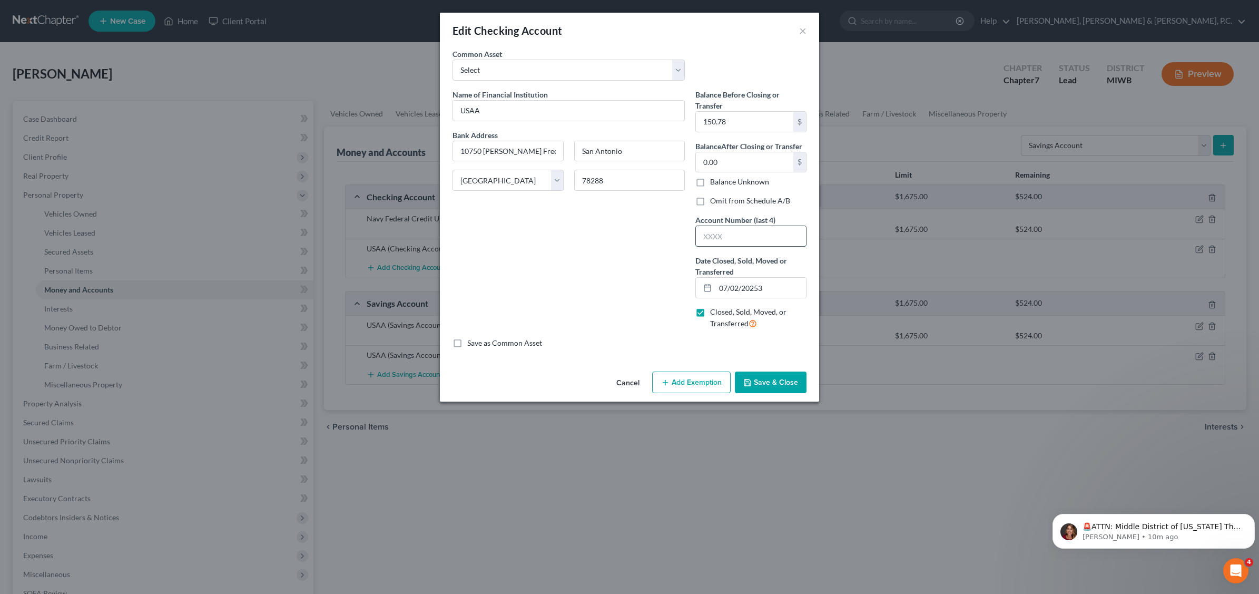
type input "1"
type input "10"
type input "109"
type input "1098"
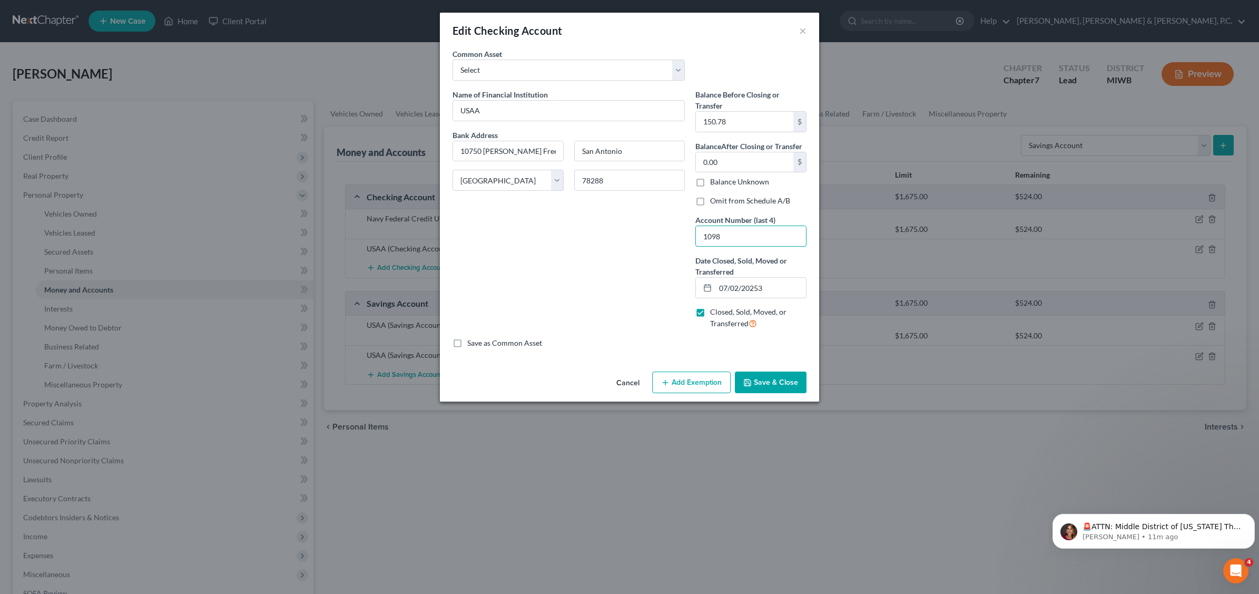
type input "1098"
click at [780, 391] on button "Save & Close" at bounding box center [771, 382] width 72 height 22
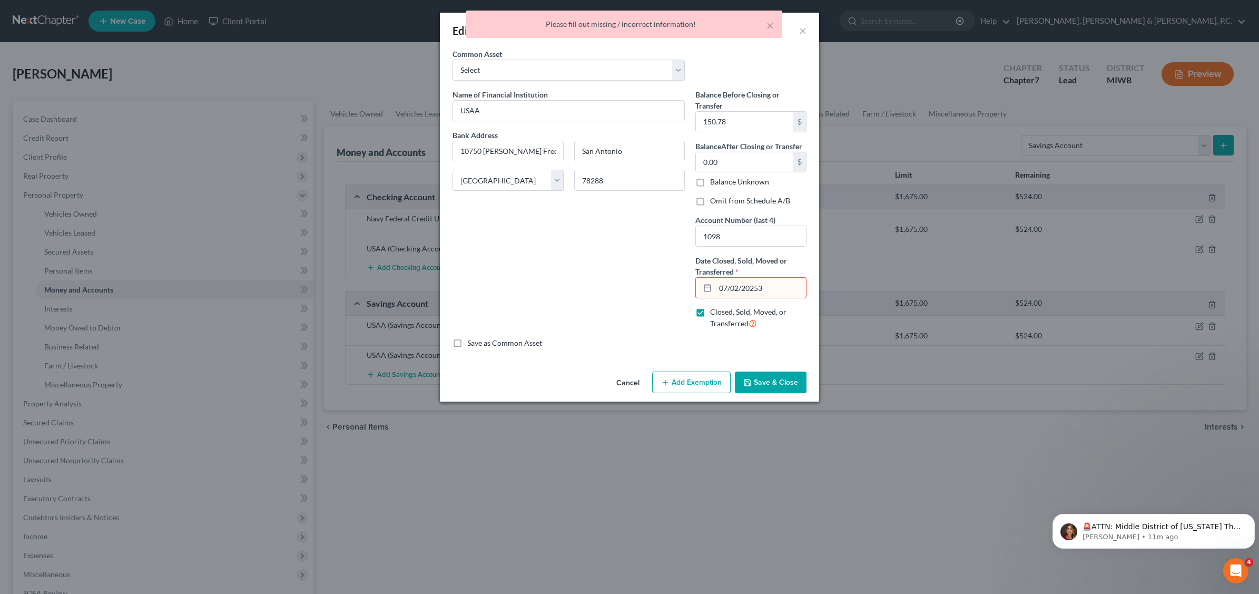
click at [780, 288] on input "07/02/20253" at bounding box center [761, 288] width 91 height 20
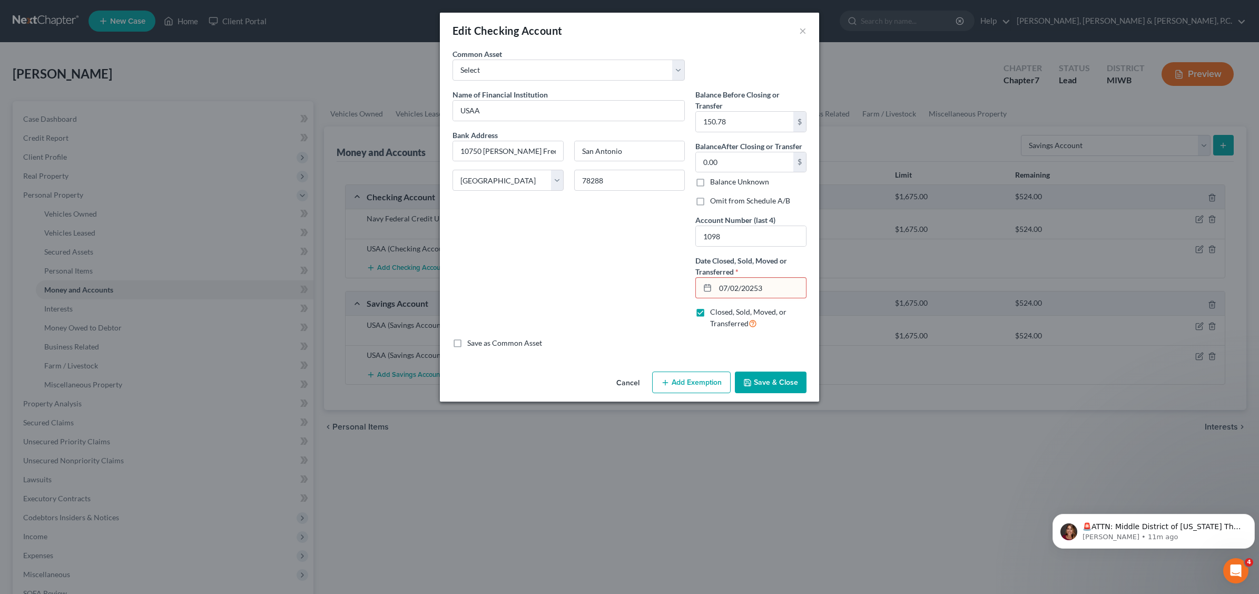
type input "[DATE]"
click at [782, 385] on button "Save & Close" at bounding box center [771, 382] width 72 height 22
click at [788, 378] on button "Save & Close" at bounding box center [771, 382] width 72 height 22
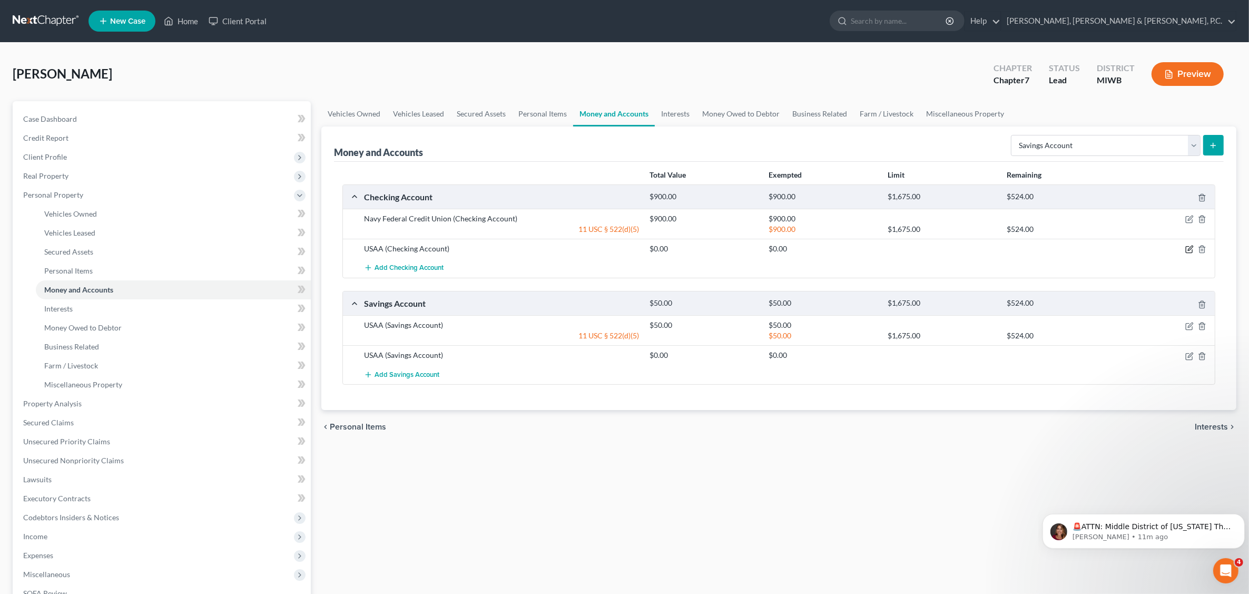
click at [1188, 250] on icon "button" at bounding box center [1189, 249] width 8 height 8
select select "45"
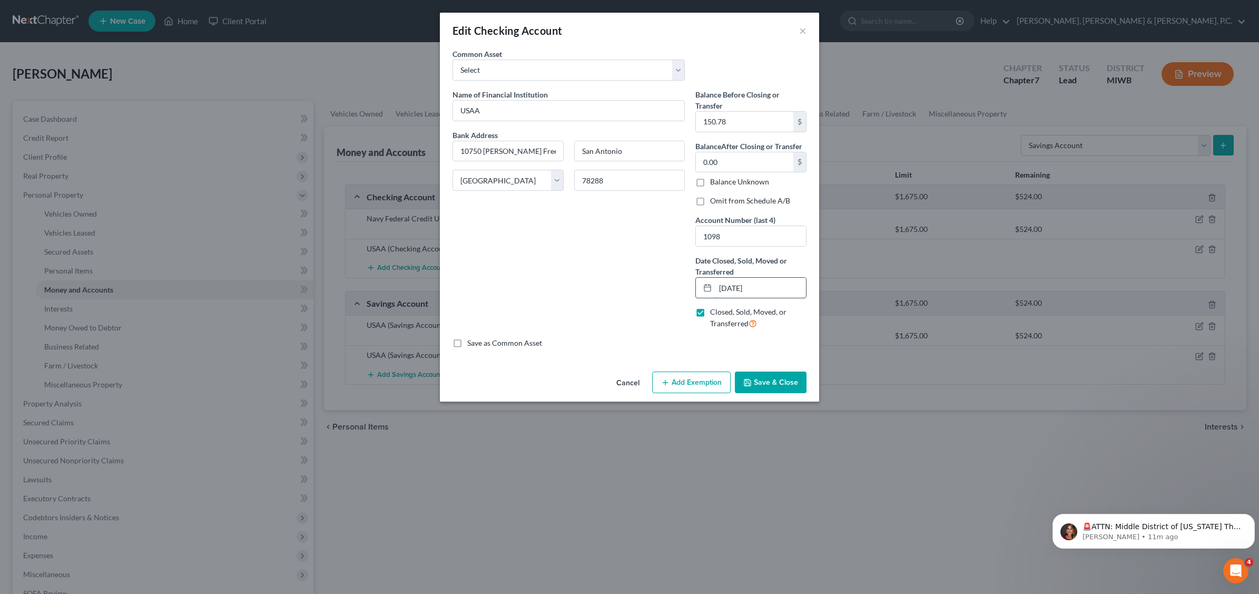
drag, startPoint x: 738, startPoint y: 285, endPoint x: 743, endPoint y: 281, distance: 6.3
click at [738, 285] on input "[DATE]" at bounding box center [761, 288] width 91 height 20
click at [739, 282] on input "07/02/20253" at bounding box center [761, 288] width 91 height 20
type input "[DATE]"
click at [792, 386] on button "Save & Close" at bounding box center [771, 382] width 72 height 22
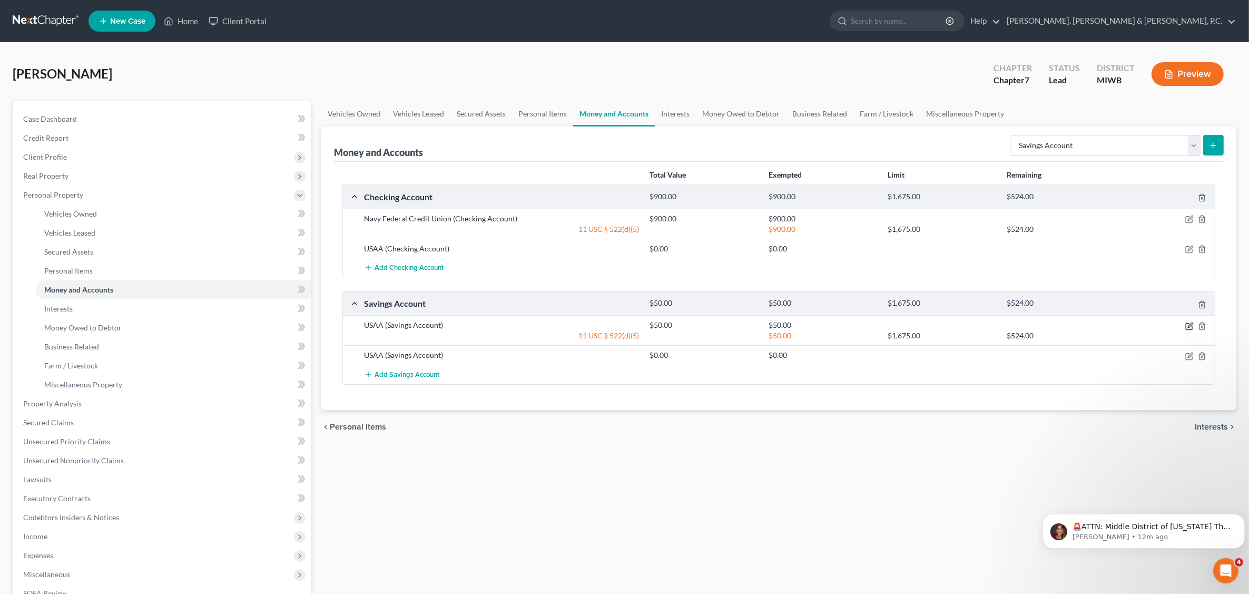
click at [1189, 324] on icon "button" at bounding box center [1189, 326] width 8 height 8
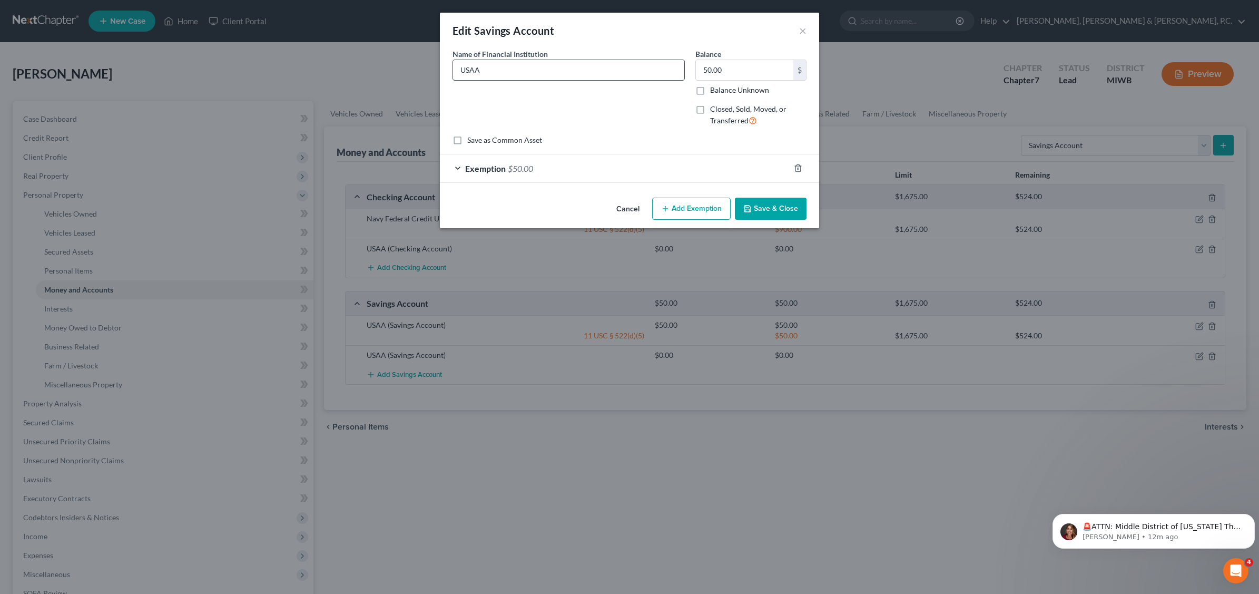
click at [531, 74] on input "USAA" at bounding box center [568, 70] width 231 height 20
type input "U"
type input "Navy Federal Credit Union"
click at [770, 209] on button "Save & Close" at bounding box center [771, 209] width 72 height 22
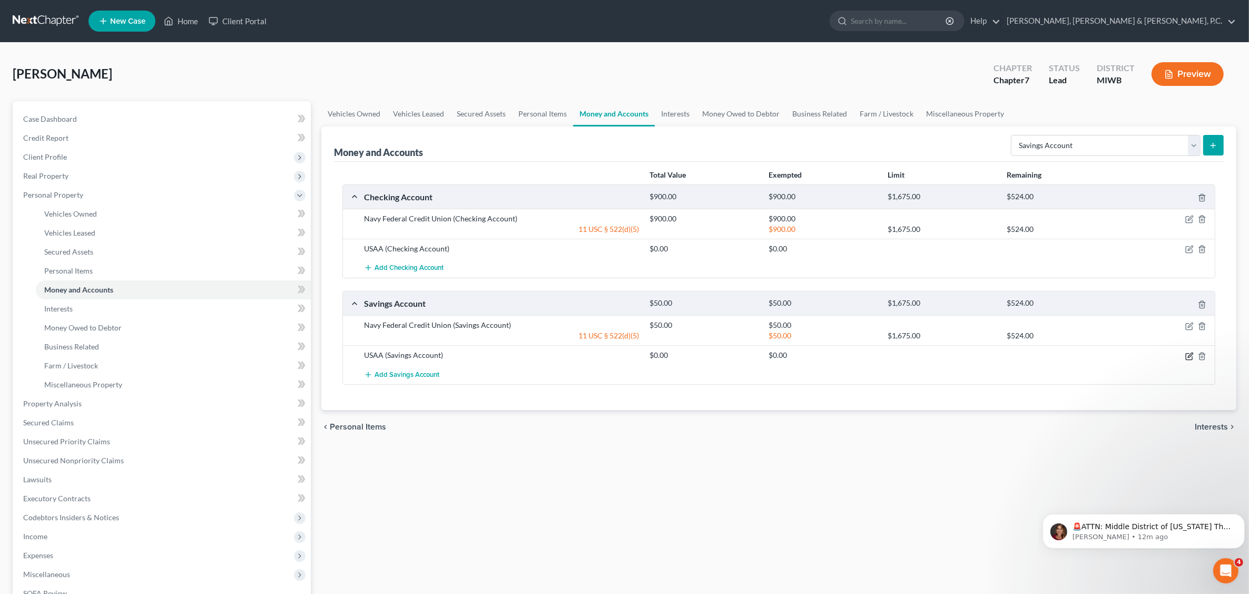
click at [1184, 356] on div at bounding box center [1168, 355] width 95 height 11
click at [1187, 359] on icon "button" at bounding box center [1189, 356] width 8 height 8
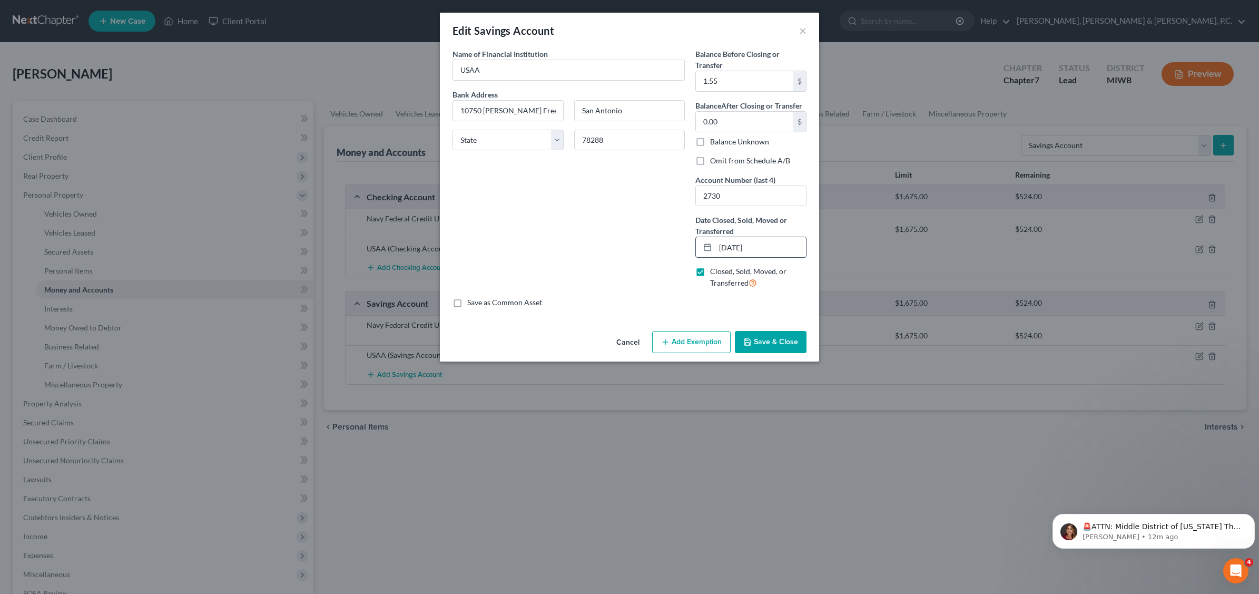
drag, startPoint x: 728, startPoint y: 246, endPoint x: 736, endPoint y: 239, distance: 10.5
click at [728, 244] on input "[DATE]" at bounding box center [761, 247] width 91 height 20
type input "[DATE]"
click at [743, 86] on input "1.55" at bounding box center [744, 81] width 97 height 20
type input "11.71"
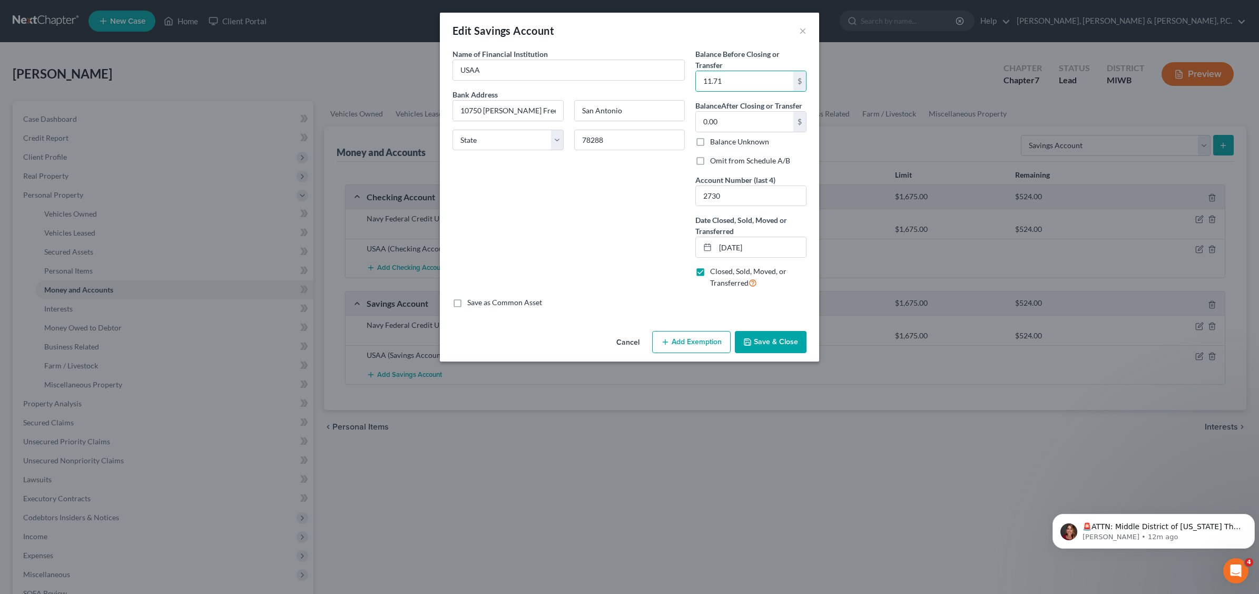
click at [783, 347] on button "Save & Close" at bounding box center [771, 342] width 72 height 22
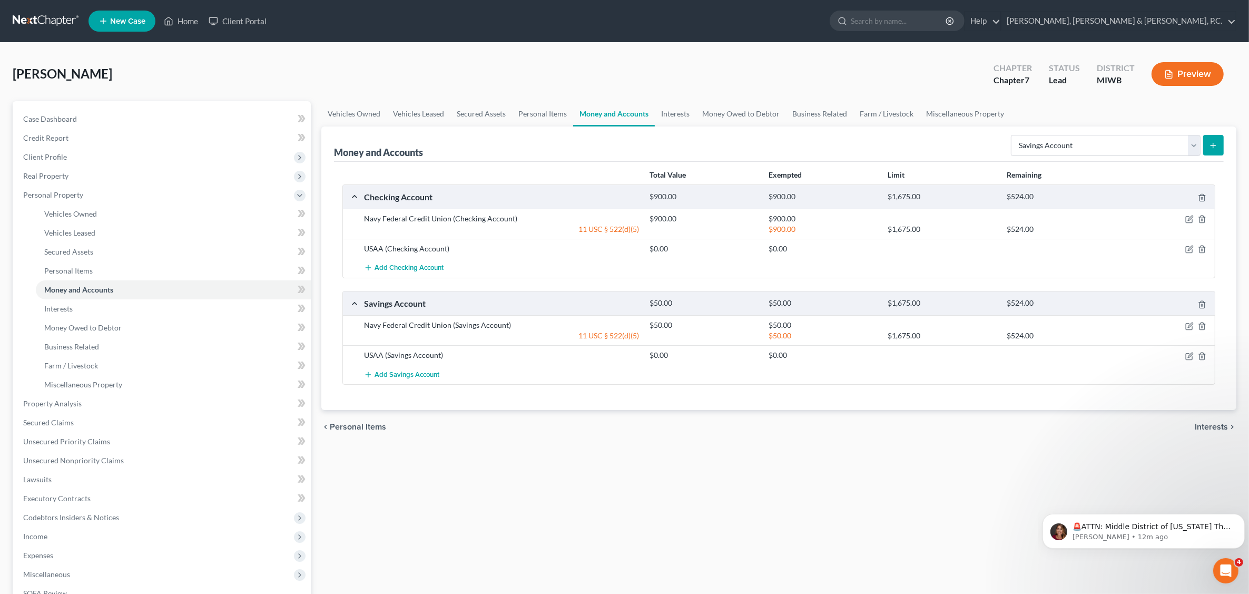
click at [1192, 74] on button "Preview" at bounding box center [1188, 74] width 72 height 24
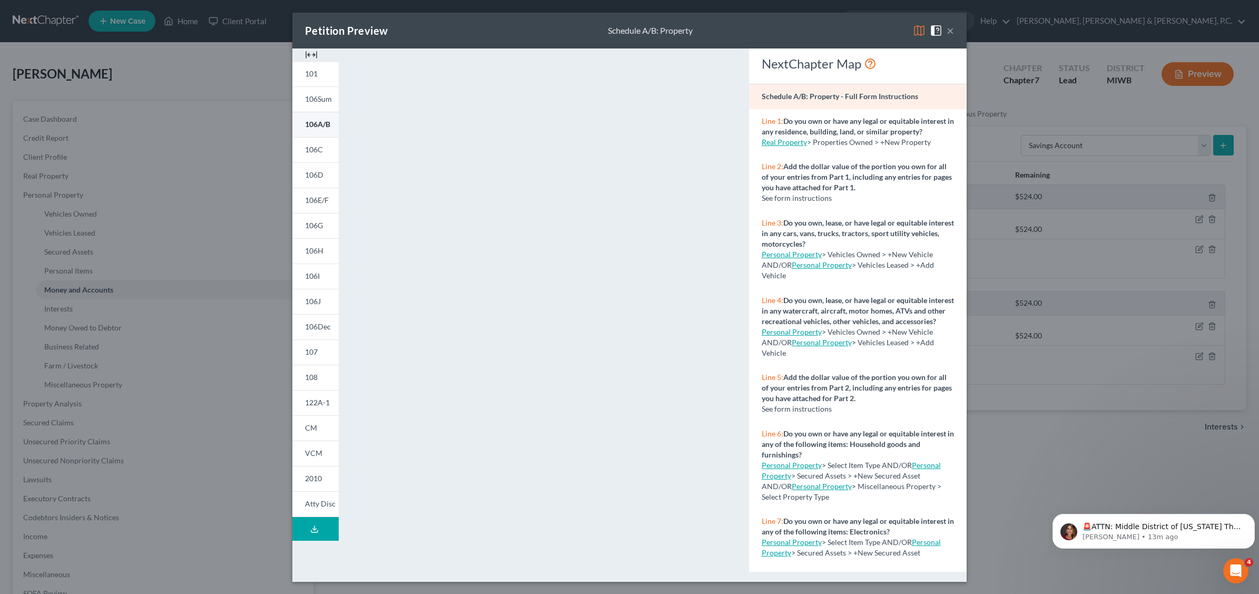
click at [317, 122] on span "106A/B" at bounding box center [317, 124] width 25 height 9
click at [315, 149] on span "106C" at bounding box center [314, 149] width 18 height 9
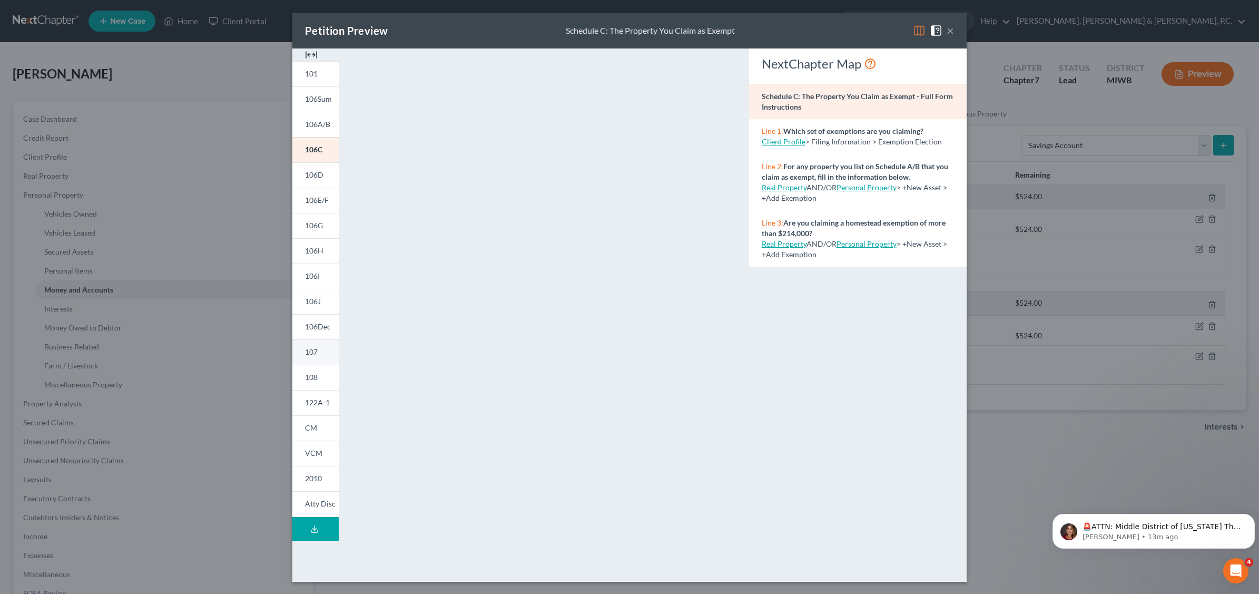
click at [320, 351] on link "107" at bounding box center [315, 351] width 46 height 25
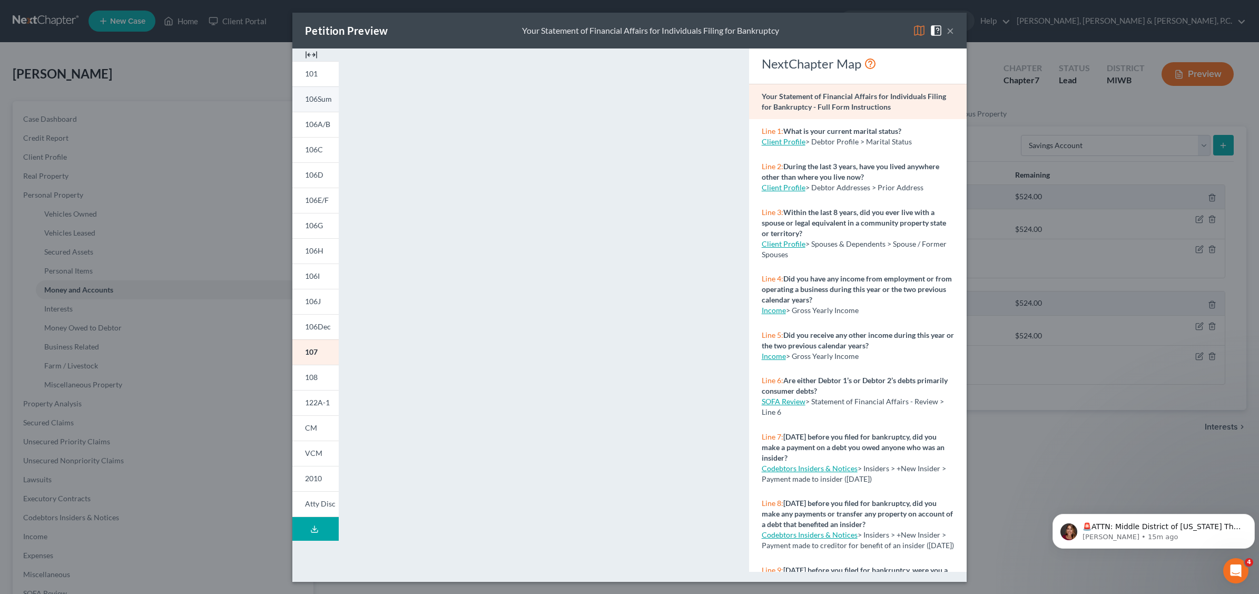
click at [315, 101] on span "106Sum" at bounding box center [318, 98] width 27 height 9
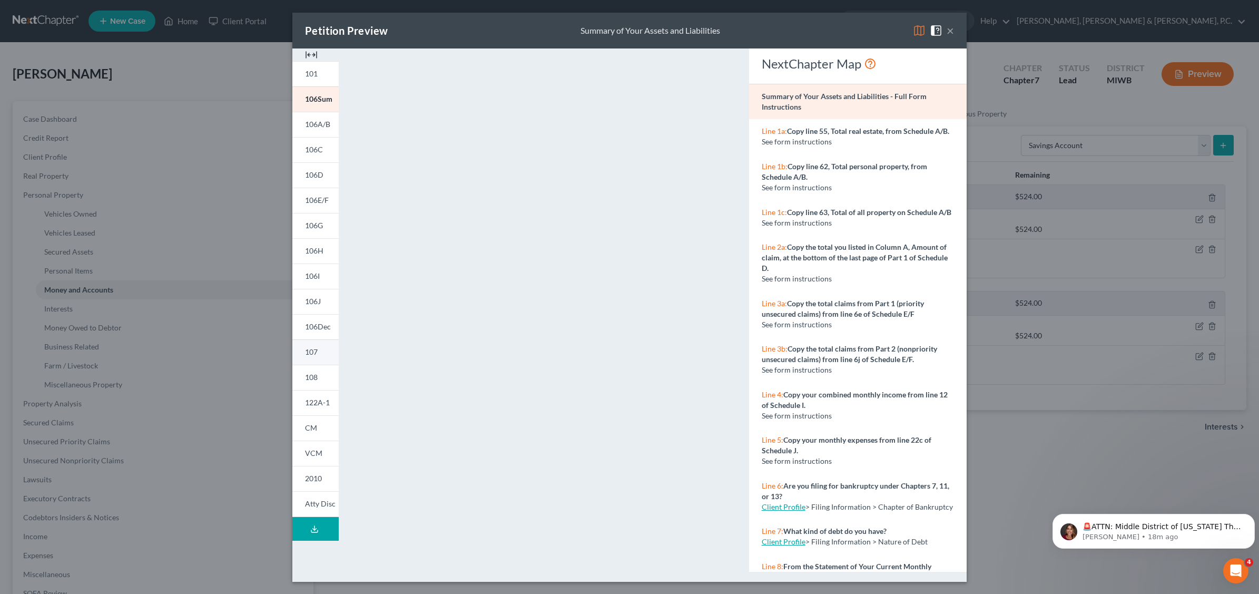
click at [319, 359] on link "107" at bounding box center [315, 351] width 46 height 25
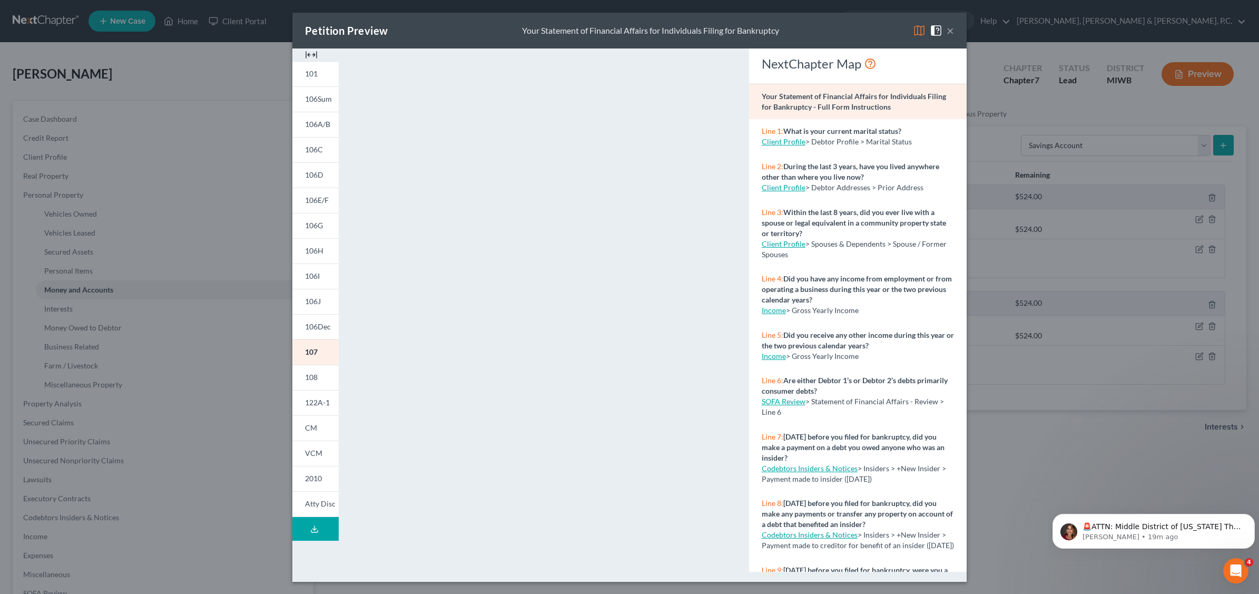
click at [950, 35] on button "×" at bounding box center [950, 30] width 7 height 13
